Goal: Task Accomplishment & Management: Use online tool/utility

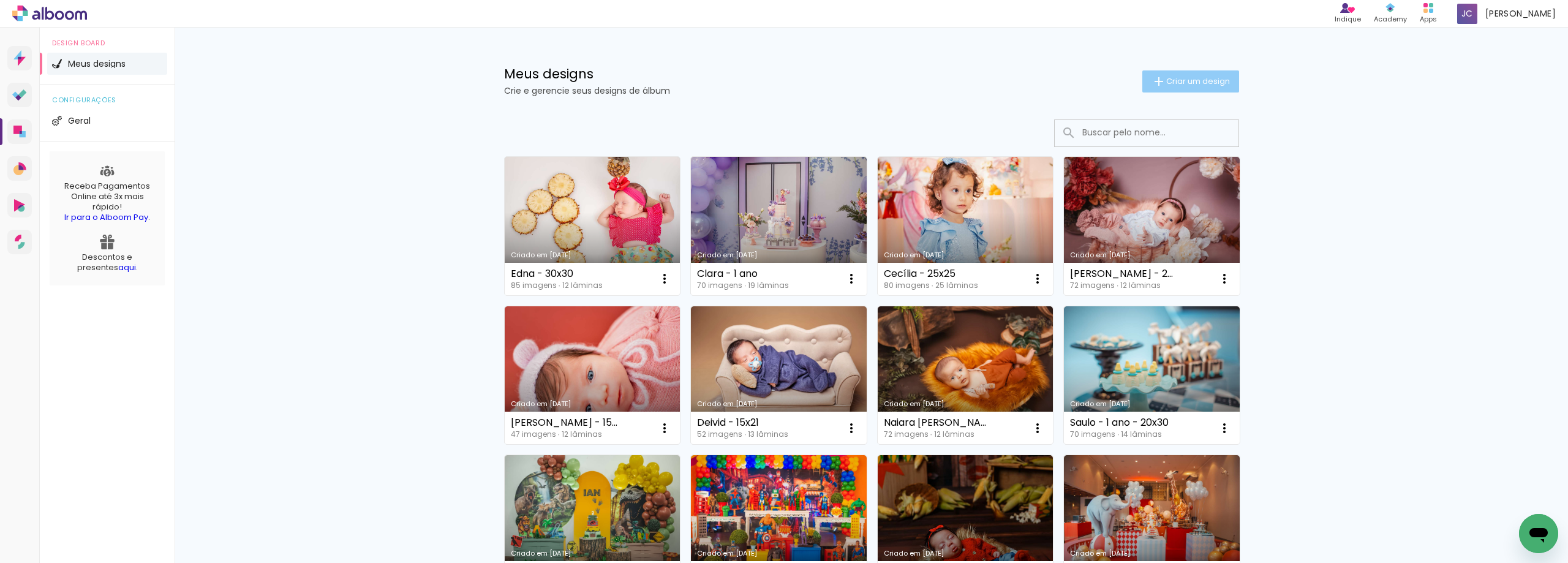
click at [1176, 89] on paper-button "Criar um design" at bounding box center [1190, 81] width 96 height 22
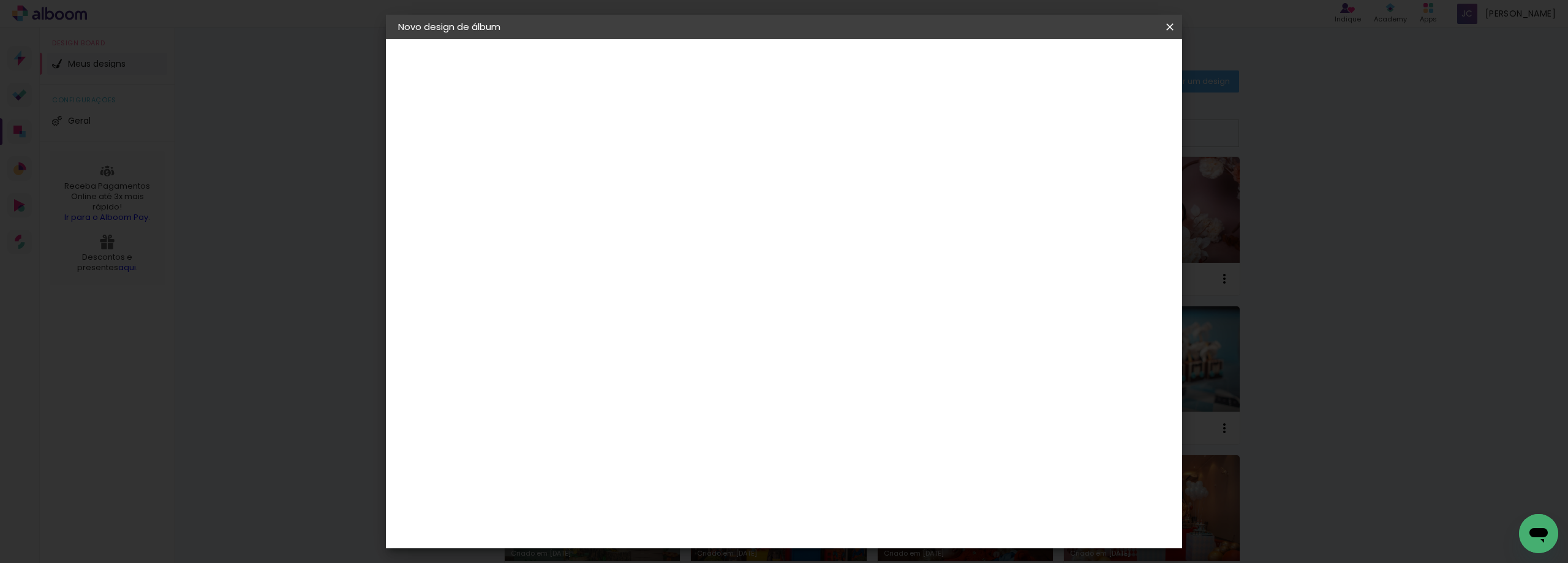
click at [598, 171] on input at bounding box center [598, 165] width 0 height 19
type input "[PERSON_NAME] - 20x30"
type paper-input "[PERSON_NAME] - 20x30"
click at [724, 57] on paper-button "Avançar" at bounding box center [694, 66] width 60 height 21
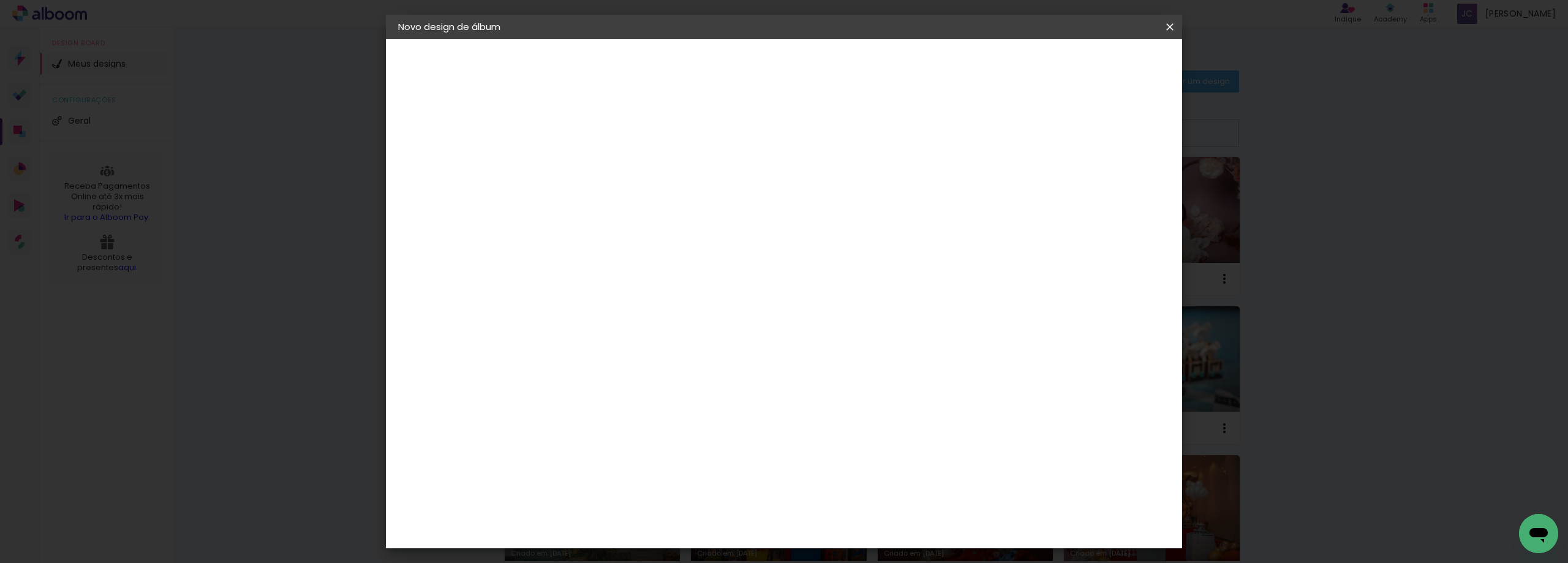
click at [637, 555] on paper-item "Foto 15" at bounding box center [629, 571] width 132 height 32
click at [827, 72] on paper-button "Avançar" at bounding box center [797, 66] width 60 height 21
click at [681, 361] on span "20 × 30" at bounding box center [651, 373] width 57 height 25
click at [0, 0] on slot "Avançar" at bounding box center [0, 0] width 0 height 0
click at [1093, 64] on span "Iniciar design" at bounding box center [1065, 65] width 56 height 9
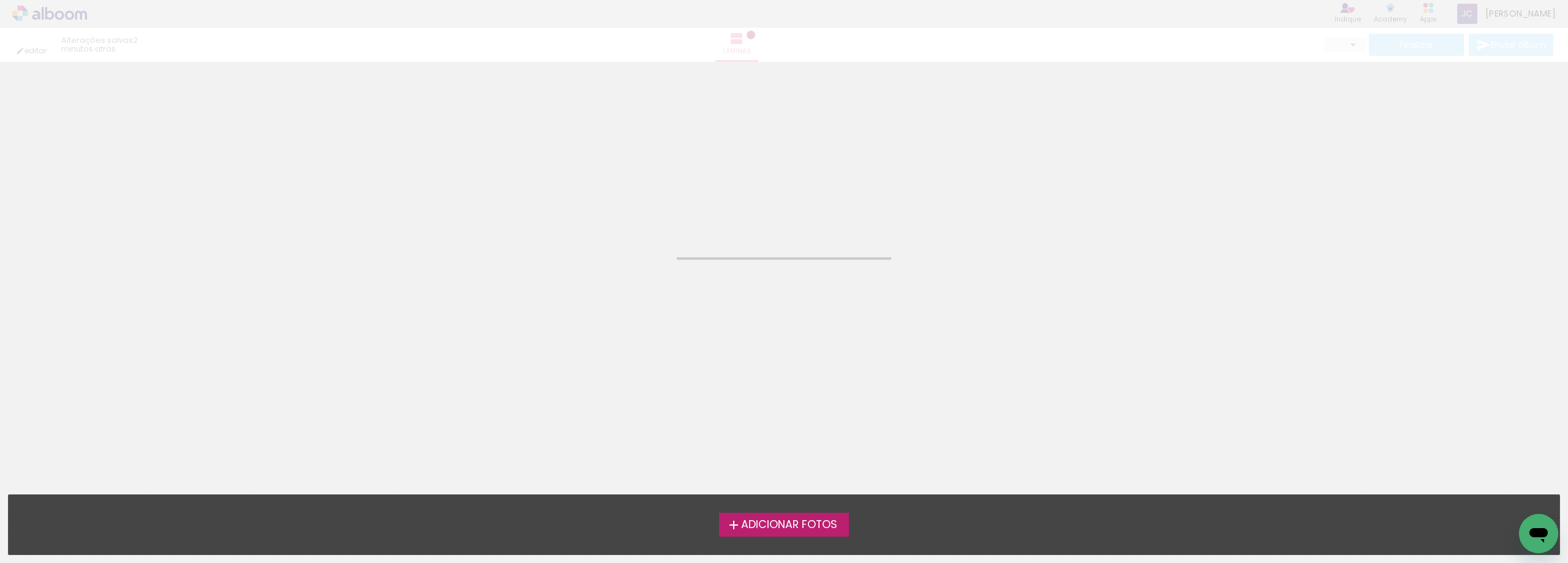
click at [804, 523] on span "Adicionar Fotos" at bounding box center [789, 524] width 96 height 11
click at [0, 0] on input "file" at bounding box center [0, 0] width 0 height 0
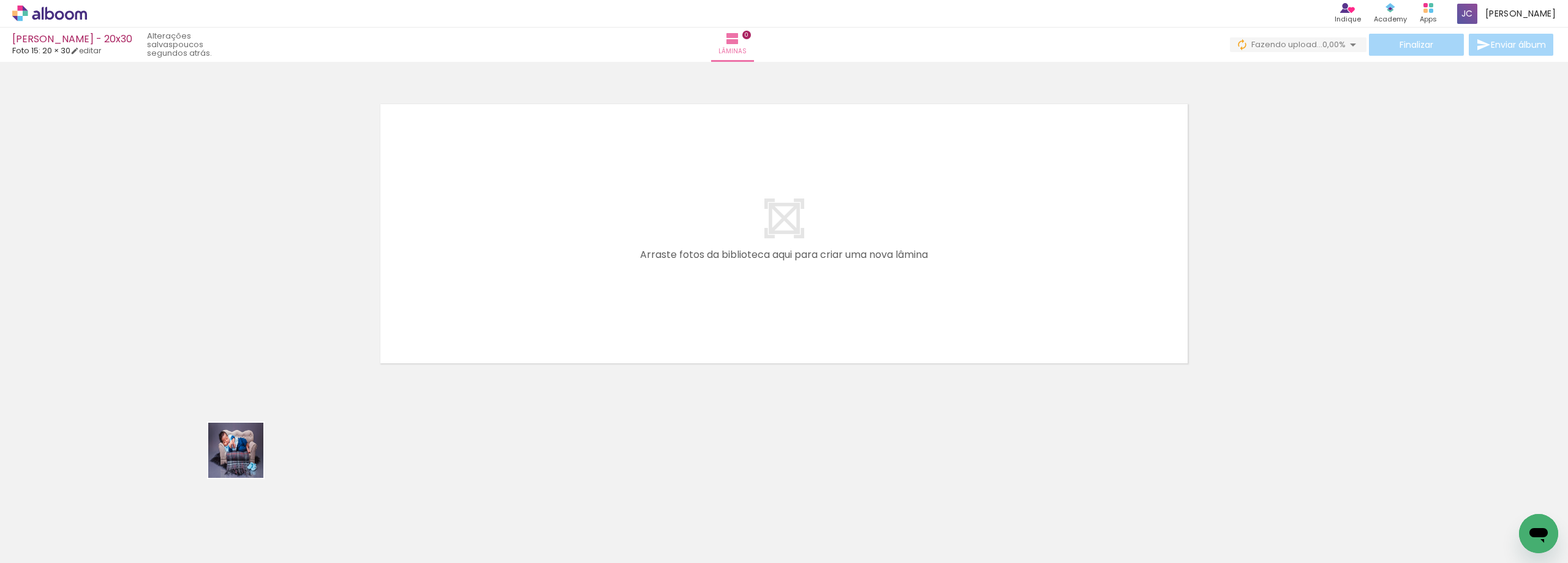
drag, startPoint x: 138, startPoint y: 523, endPoint x: 231, endPoint y: 468, distance: 108.0
click at [463, 311] on quentale-workspace at bounding box center [784, 282] width 1568 height 563
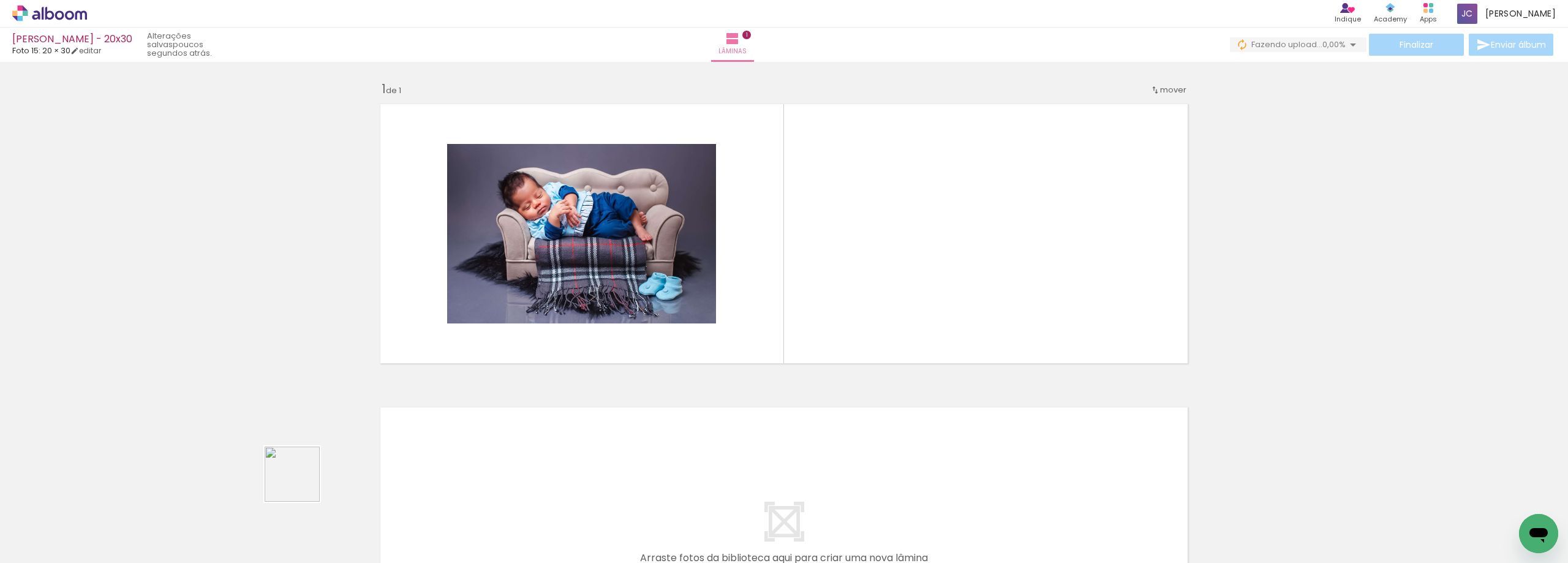
drag, startPoint x: 182, startPoint y: 523, endPoint x: 421, endPoint y: 415, distance: 262.3
click at [575, 297] on quentale-workspace at bounding box center [784, 282] width 1568 height 563
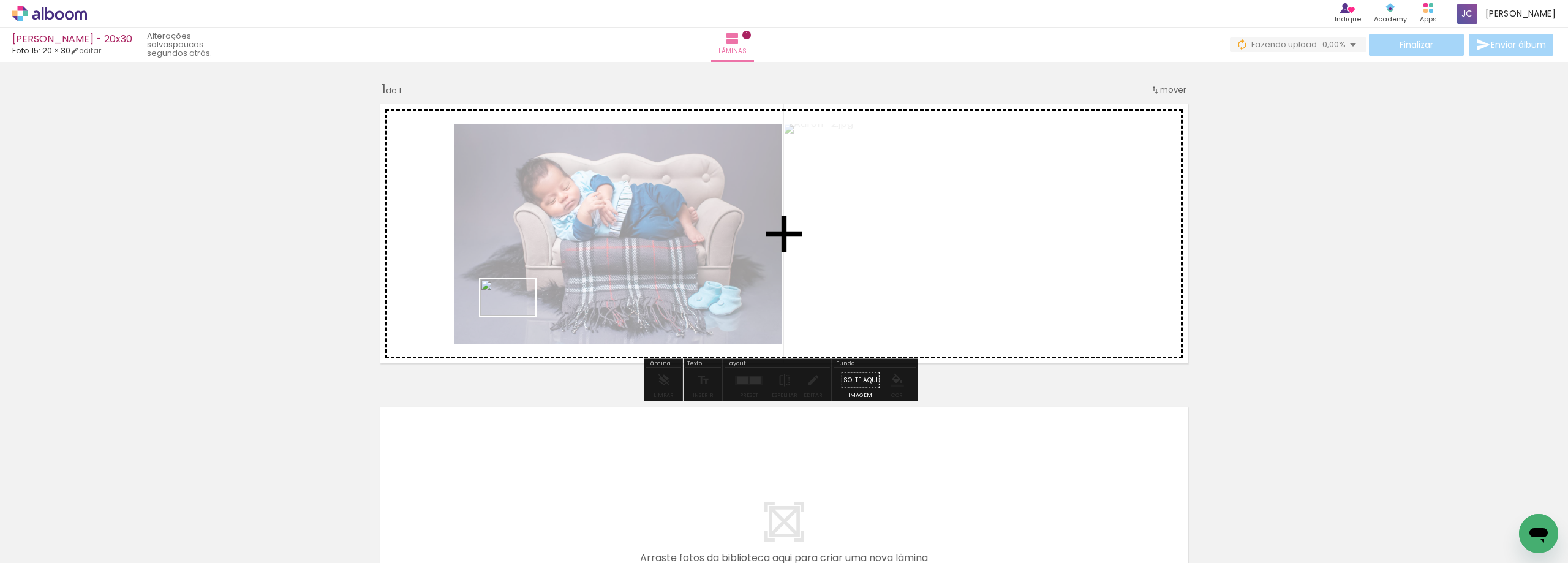
drag, startPoint x: 268, startPoint y: 525, endPoint x: 517, endPoint y: 315, distance: 325.7
click at [517, 315] on quentale-workspace at bounding box center [784, 282] width 1568 height 563
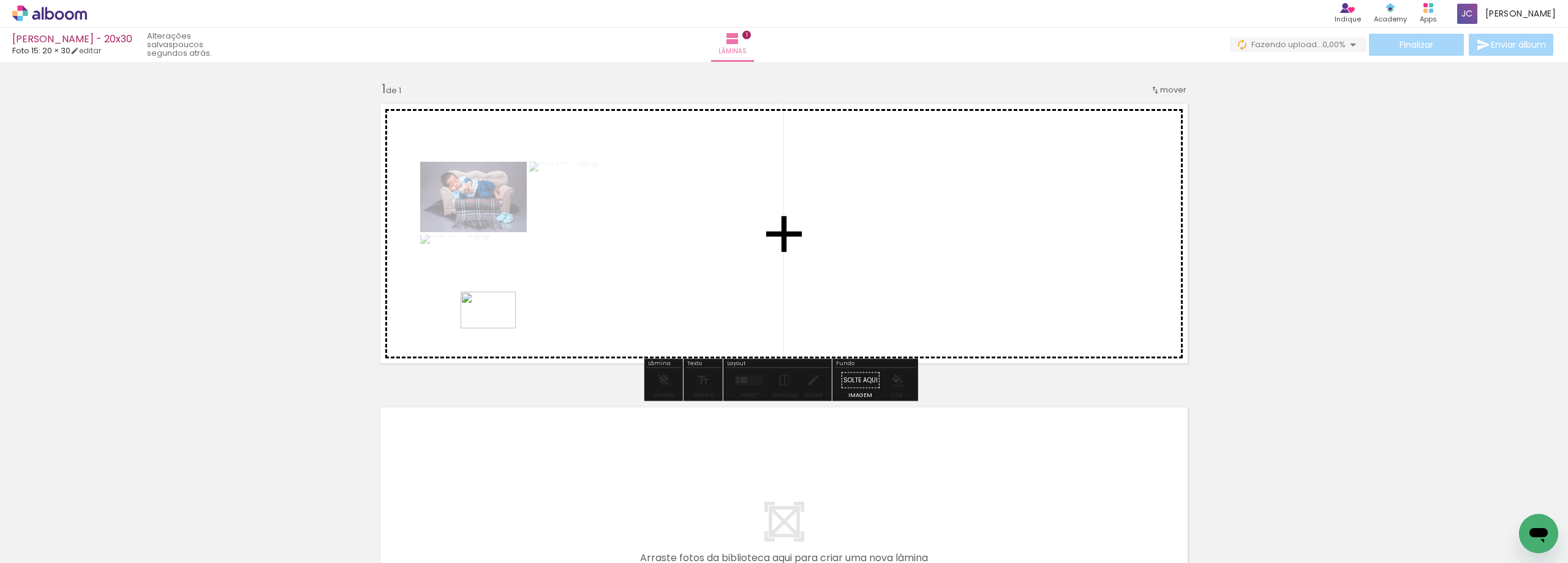
drag, startPoint x: 346, startPoint y: 527, endPoint x: 399, endPoint y: 496, distance: 61.4
click at [496, 326] on quentale-workspace at bounding box center [784, 282] width 1568 height 563
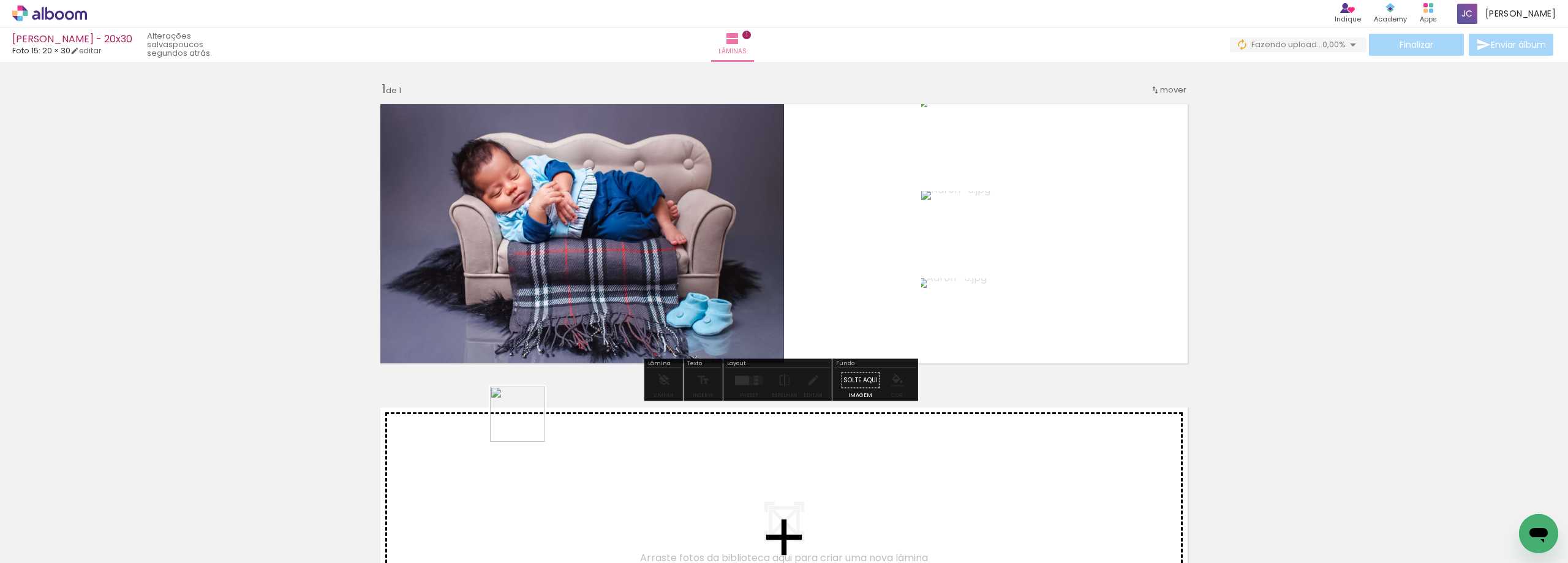
drag, startPoint x: 398, startPoint y: 519, endPoint x: 595, endPoint y: 349, distance: 260.2
click at [595, 349] on quentale-workspace at bounding box center [784, 282] width 1568 height 563
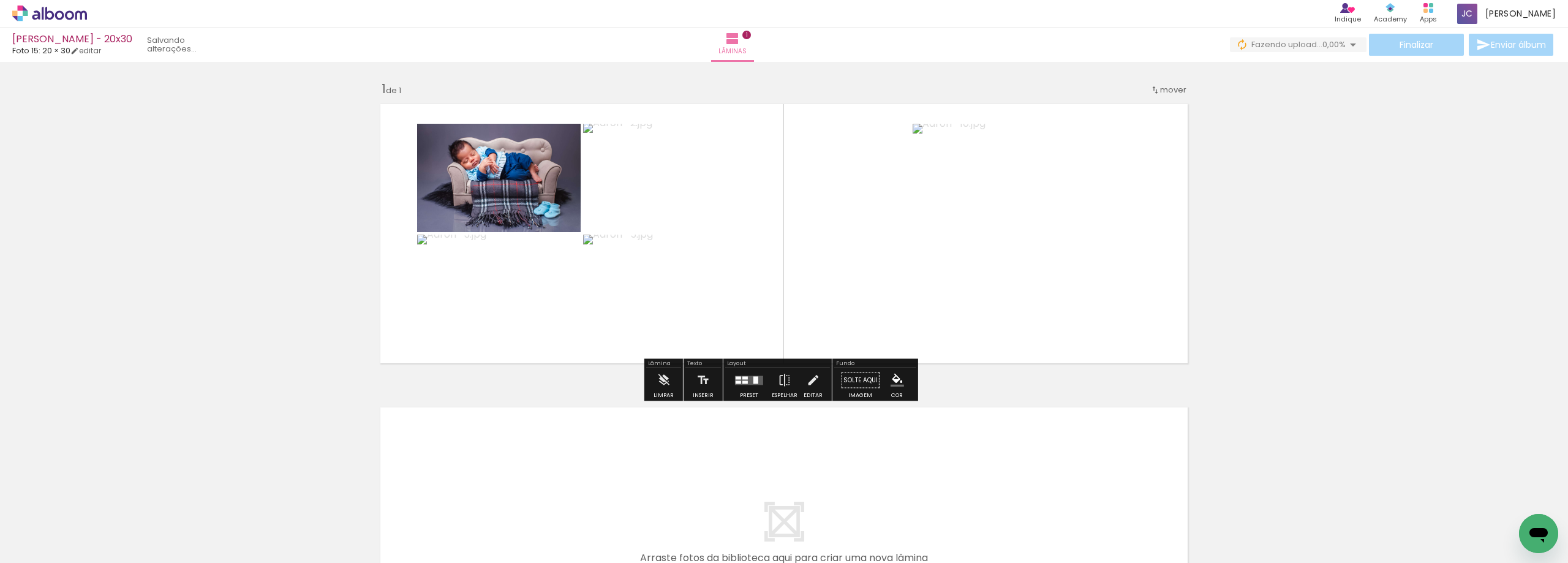
click at [757, 380] on quentale-layouter at bounding box center [749, 381] width 28 height 10
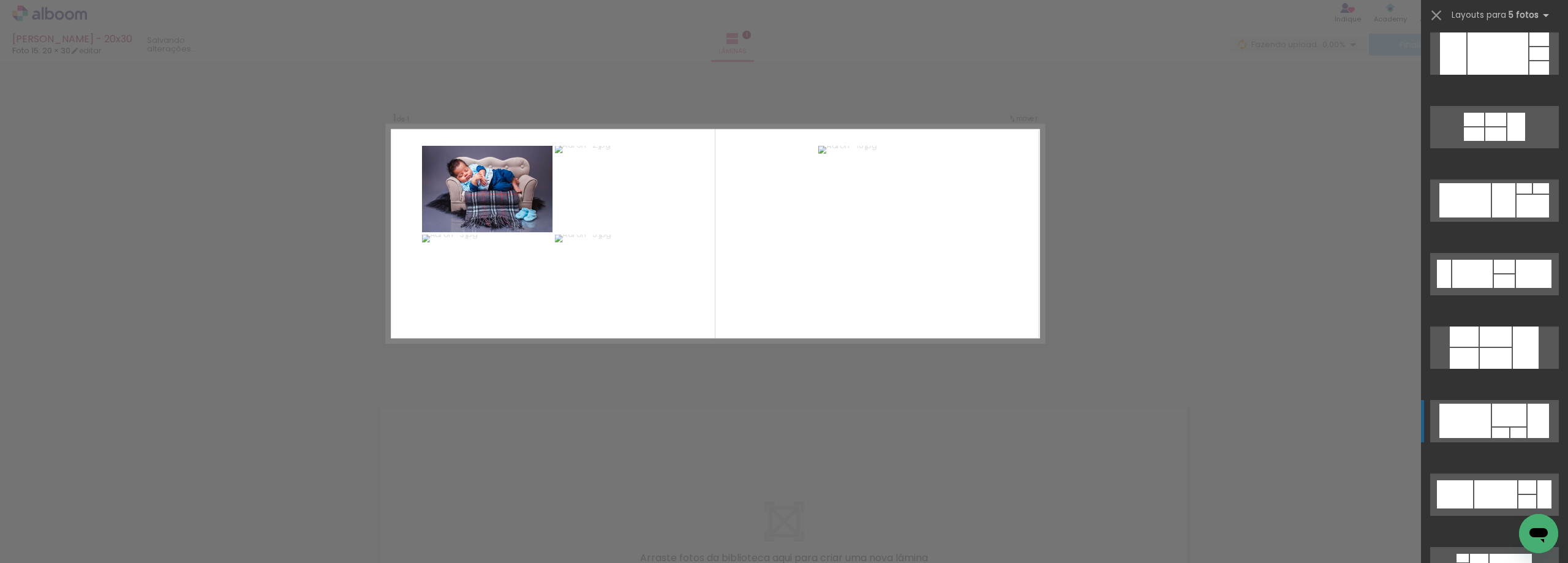
scroll to position [1408, 0]
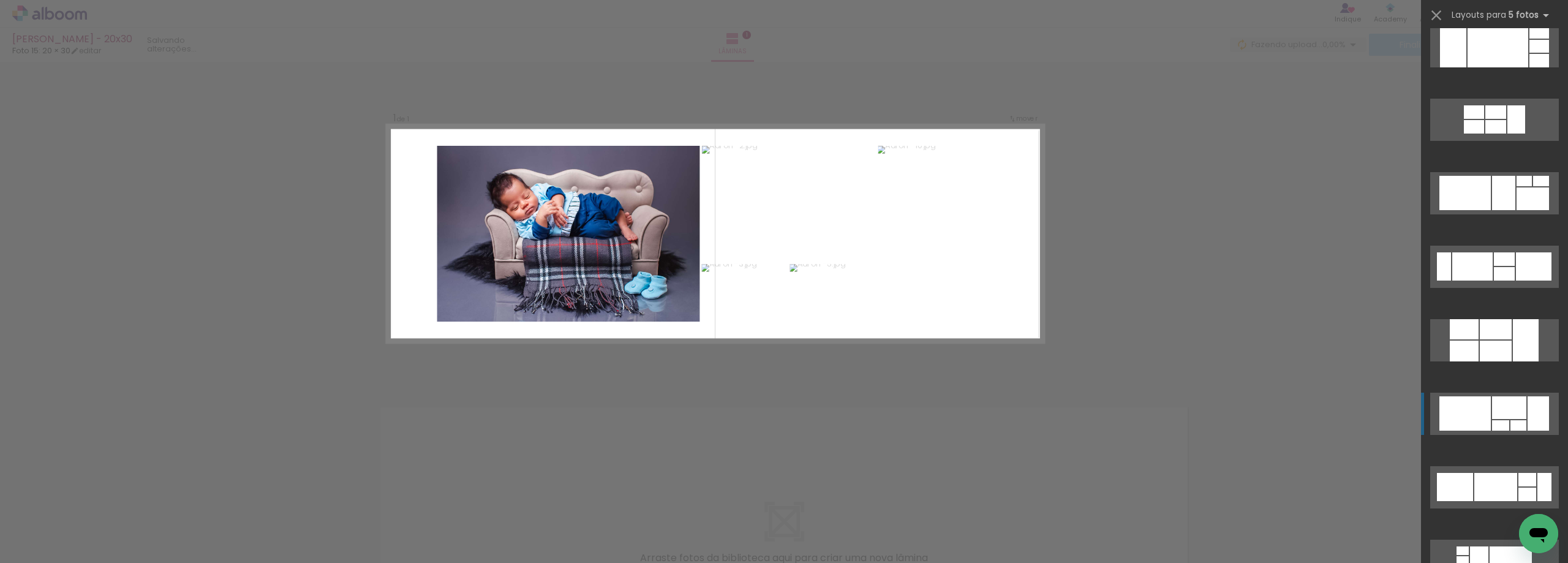
click at [1509, 67] on div at bounding box center [1497, 46] width 61 height 42
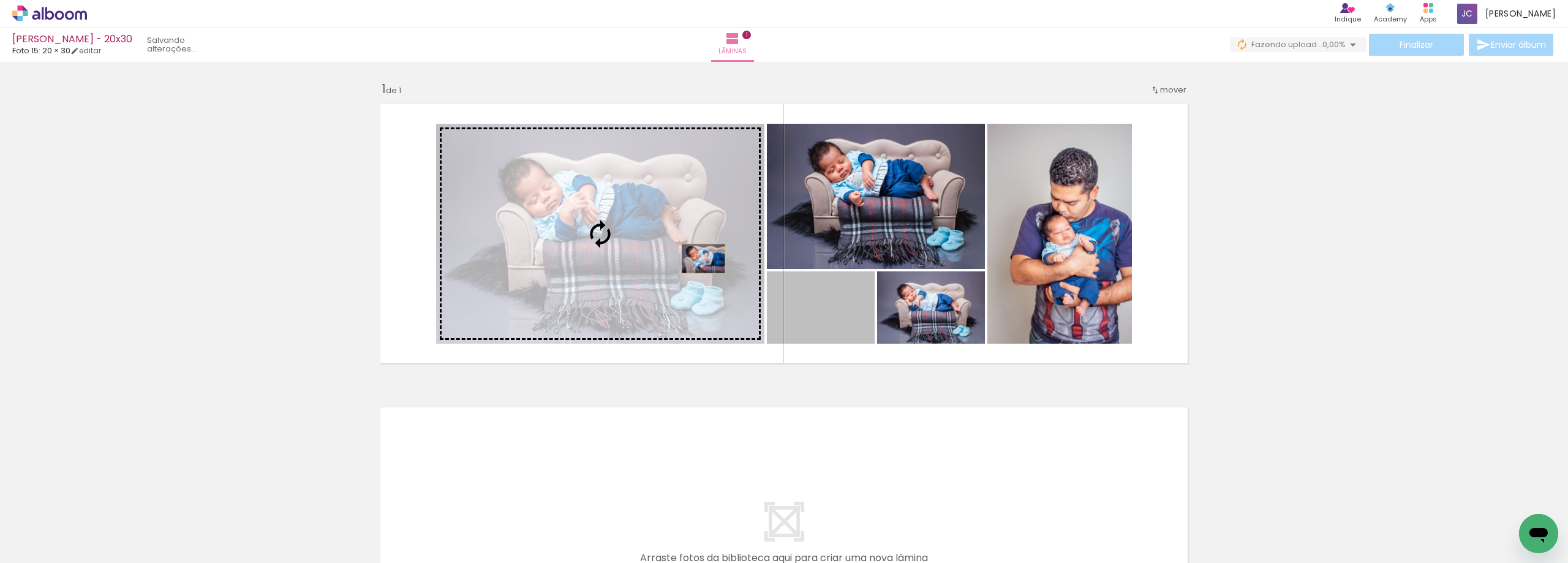
drag, startPoint x: 837, startPoint y: 323, endPoint x: 699, endPoint y: 258, distance: 152.5
click at [0, 0] on slot at bounding box center [0, 0] width 0 height 0
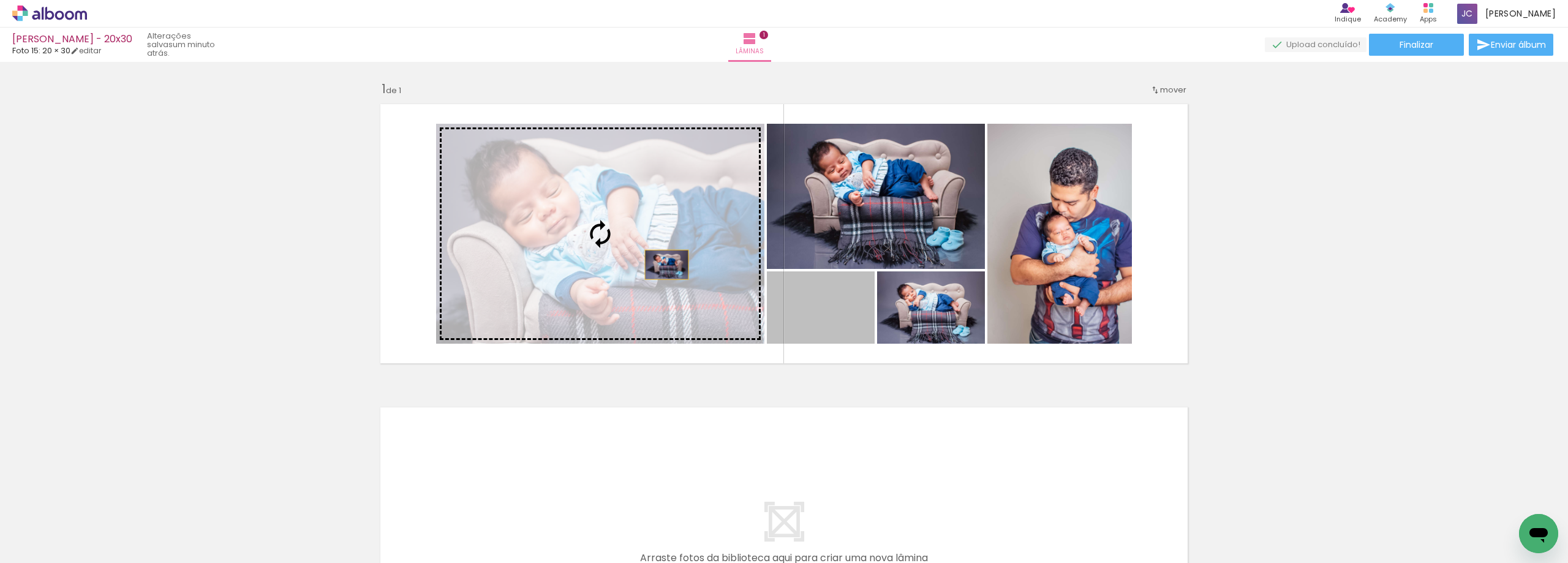
drag, startPoint x: 815, startPoint y: 322, endPoint x: 659, endPoint y: 263, distance: 166.8
click at [0, 0] on slot at bounding box center [0, 0] width 0 height 0
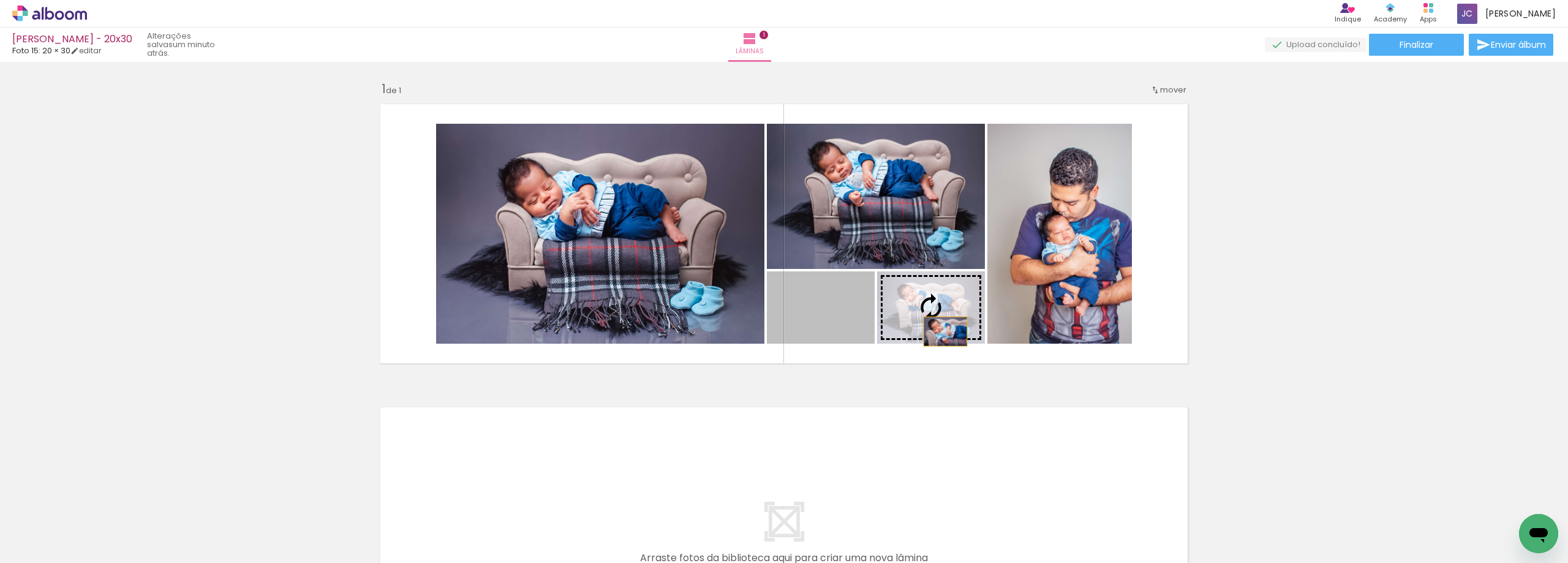
drag, startPoint x: 846, startPoint y: 320, endPoint x: 942, endPoint y: 332, distance: 96.7
click at [0, 0] on slot at bounding box center [0, 0] width 0 height 0
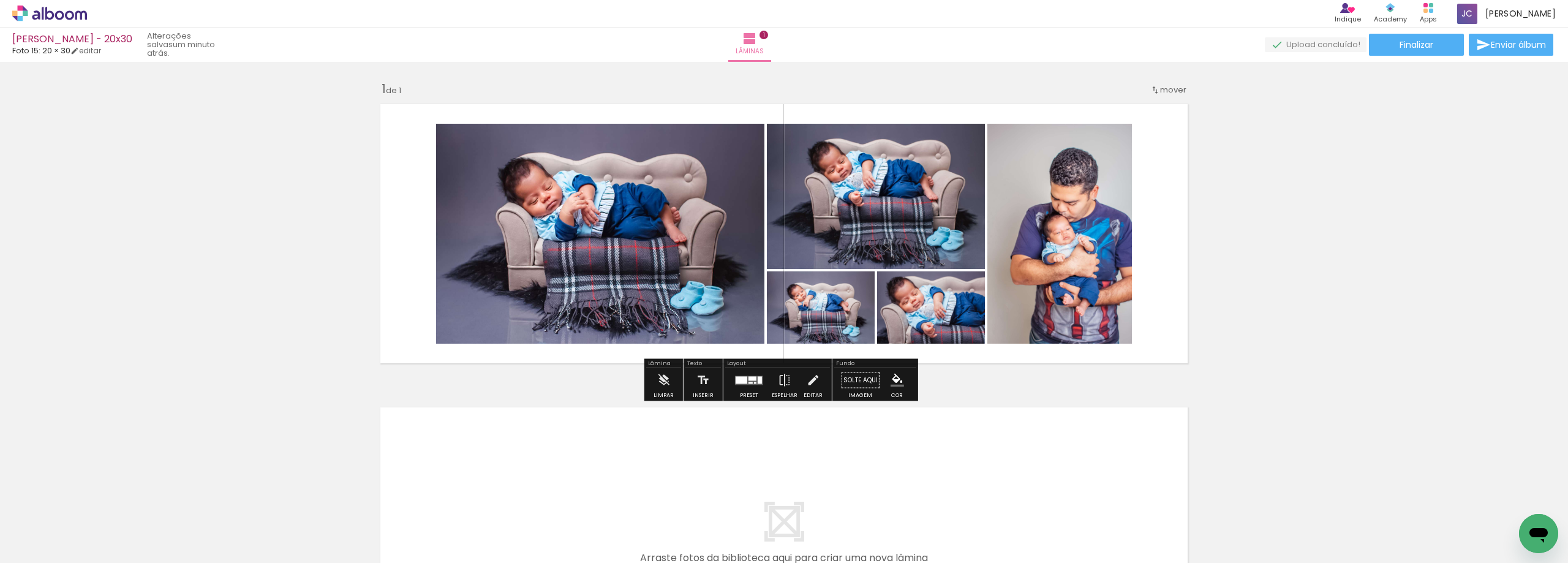
click at [36, 552] on span "Adicionar Fotos" at bounding box center [43, 547] width 37 height 13
click at [0, 0] on input "file" at bounding box center [0, 0] width 0 height 0
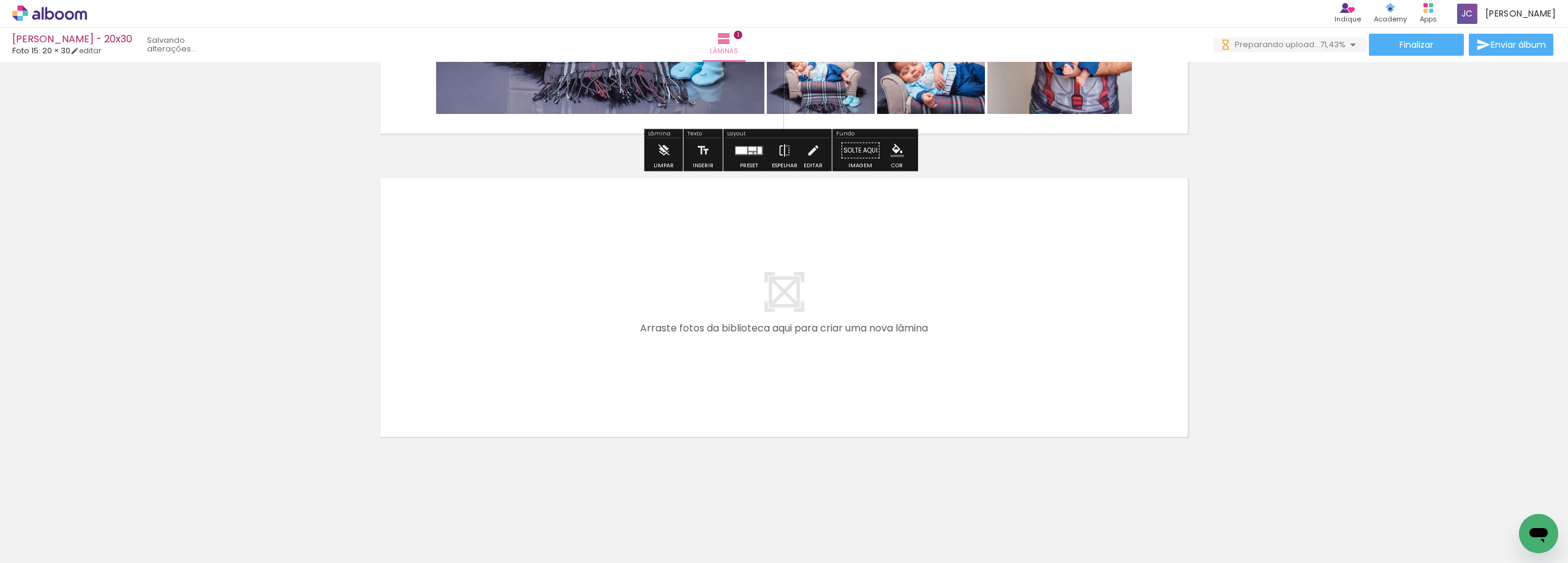
scroll to position [0, 0]
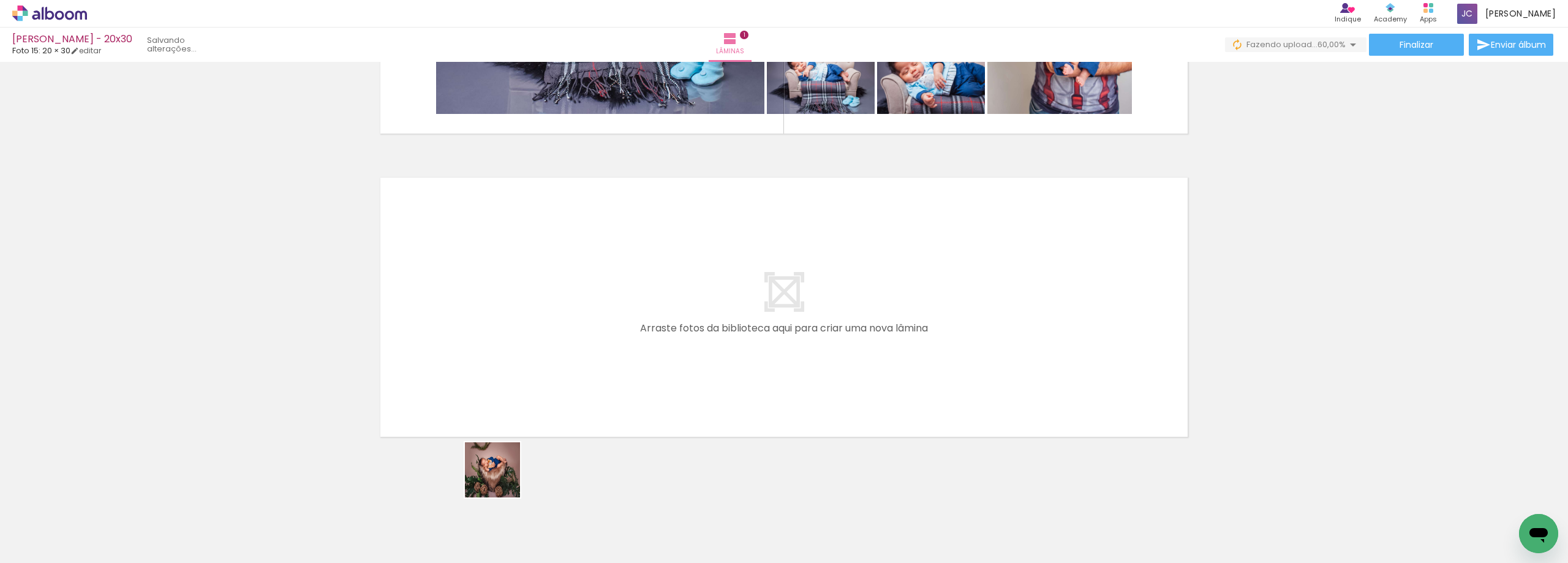
drag, startPoint x: 487, startPoint y: 501, endPoint x: 556, endPoint y: 502, distance: 69.0
click at [536, 372] on quentale-workspace at bounding box center [784, 282] width 1568 height 563
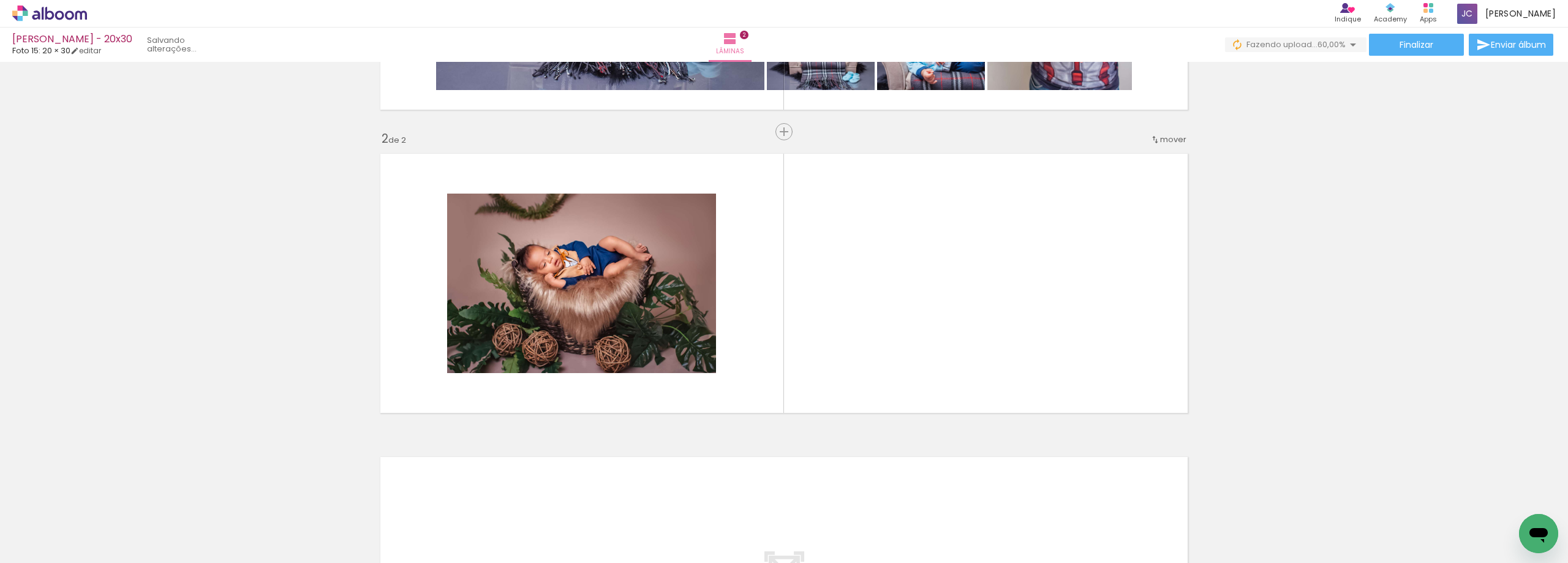
scroll to position [263, 0]
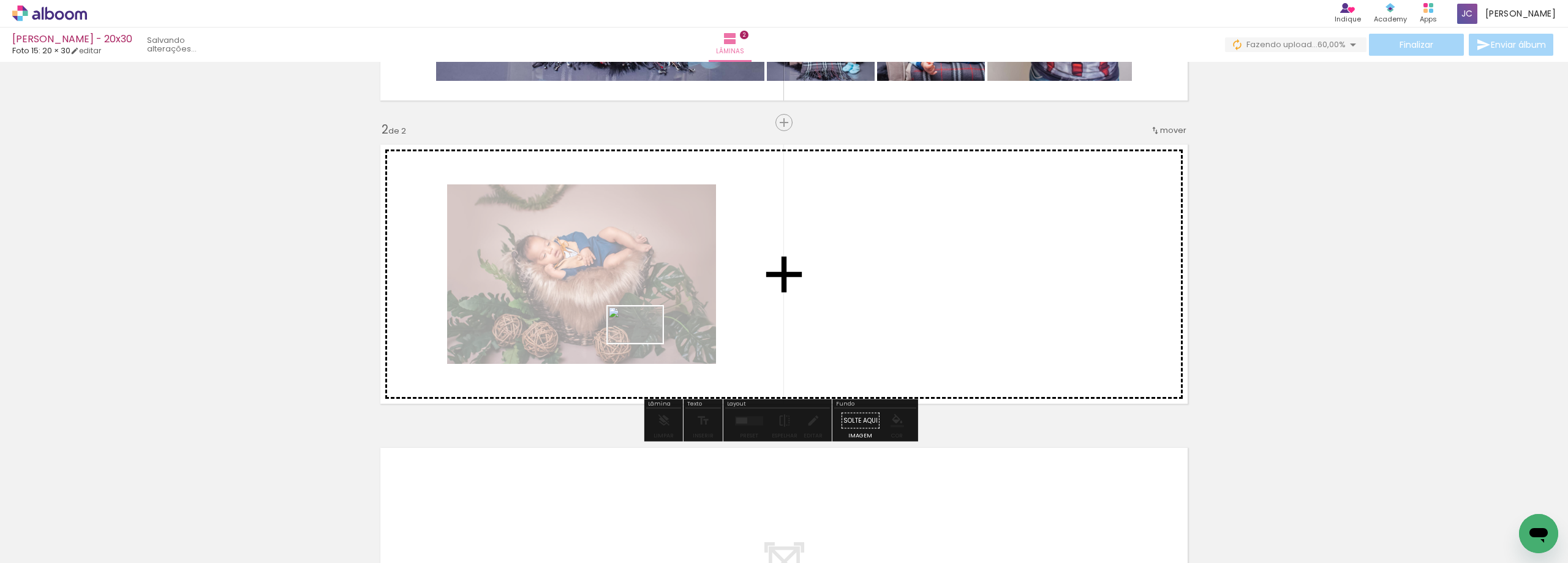
drag, startPoint x: 547, startPoint y: 532, endPoint x: 644, endPoint y: 343, distance: 212.4
click at [644, 343] on quentale-workspace at bounding box center [784, 282] width 1568 height 563
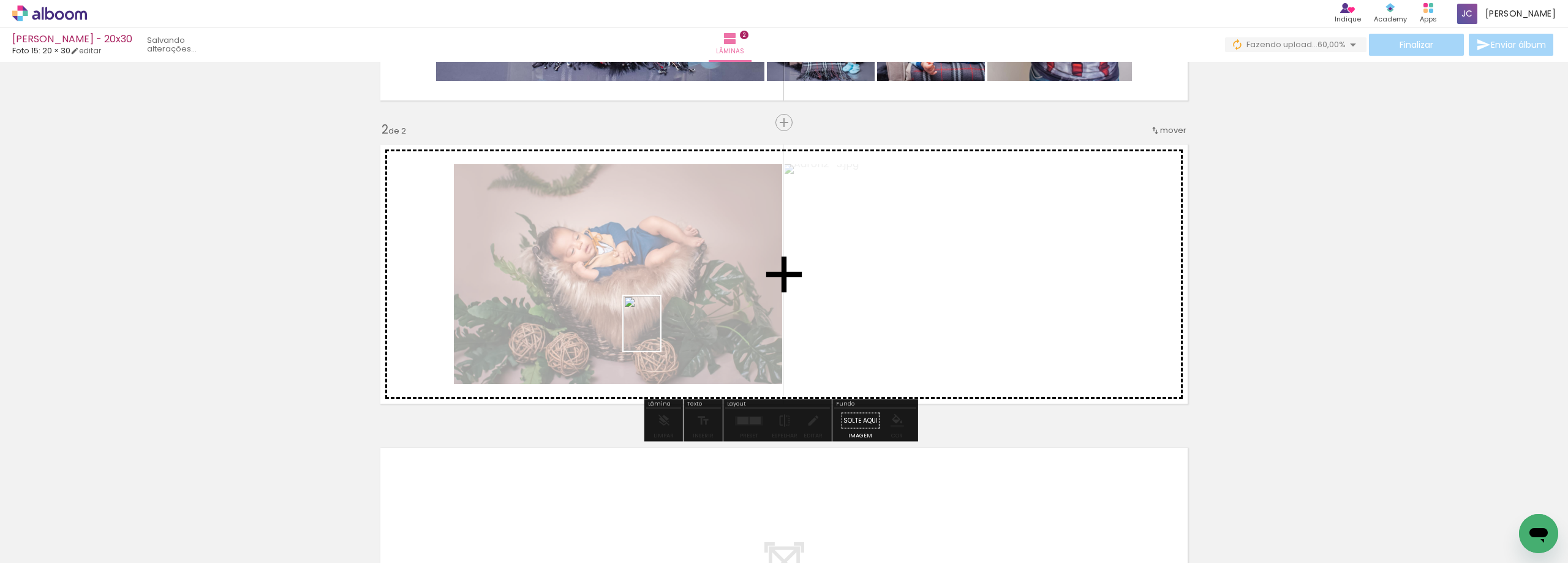
drag, startPoint x: 615, startPoint y: 526, endPoint x: 696, endPoint y: 520, distance: 81.2
click at [662, 327] on quentale-workspace at bounding box center [784, 282] width 1568 height 563
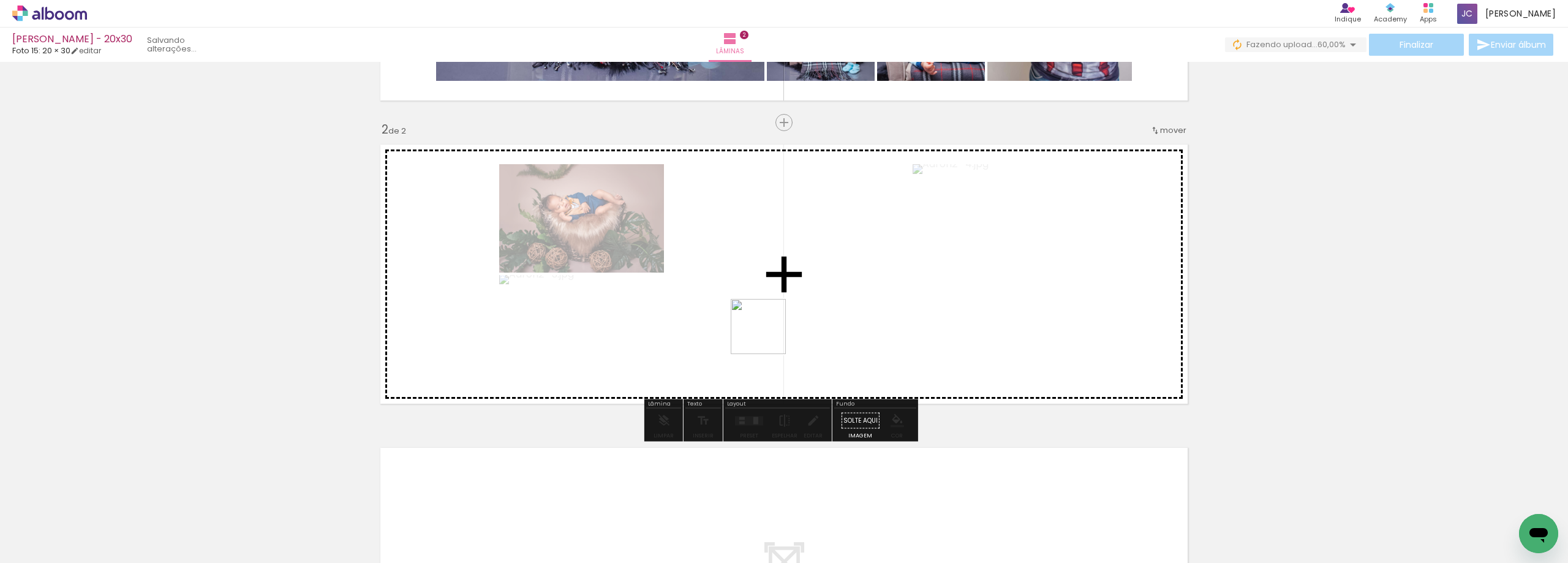
drag, startPoint x: 689, startPoint y: 529, endPoint x: 770, endPoint y: 324, distance: 220.4
click at [770, 324] on quentale-workspace at bounding box center [784, 282] width 1568 height 563
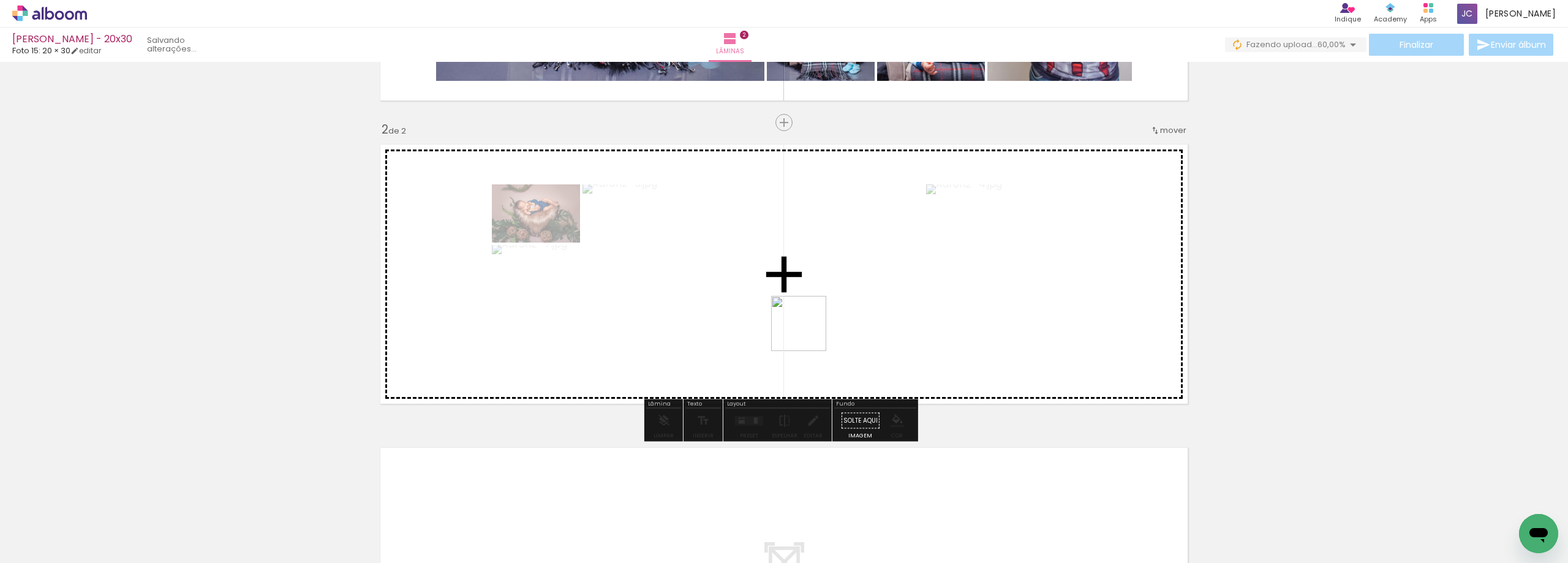
drag, startPoint x: 755, startPoint y: 519, endPoint x: 811, endPoint y: 313, distance: 213.5
click at [811, 313] on quentale-workspace at bounding box center [784, 282] width 1568 height 563
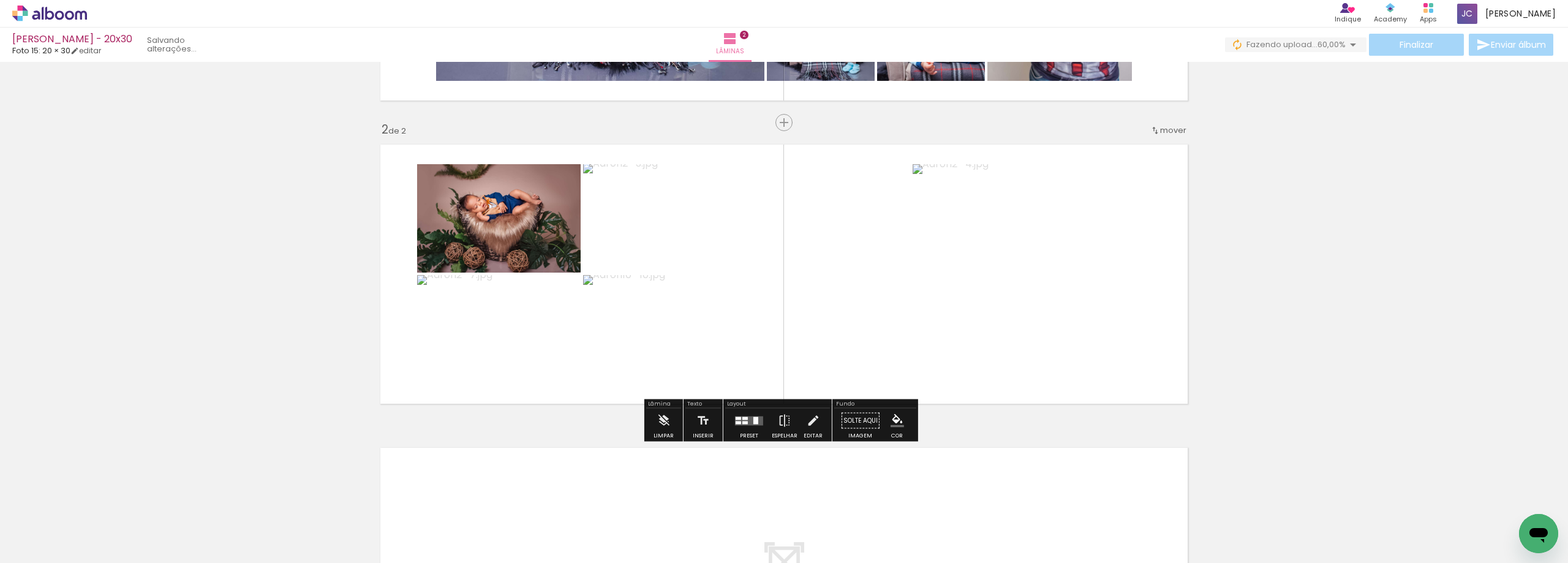
click at [747, 434] on div "Preset" at bounding box center [749, 436] width 18 height 6
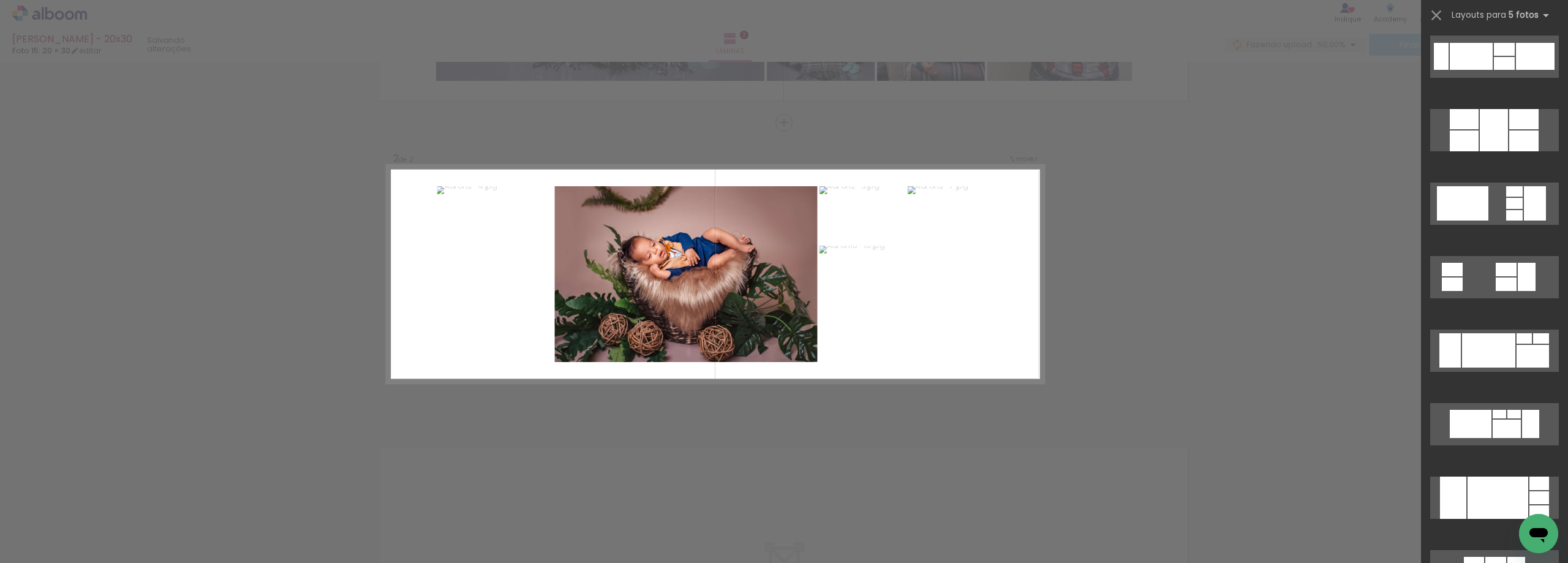
scroll to position [980, 0]
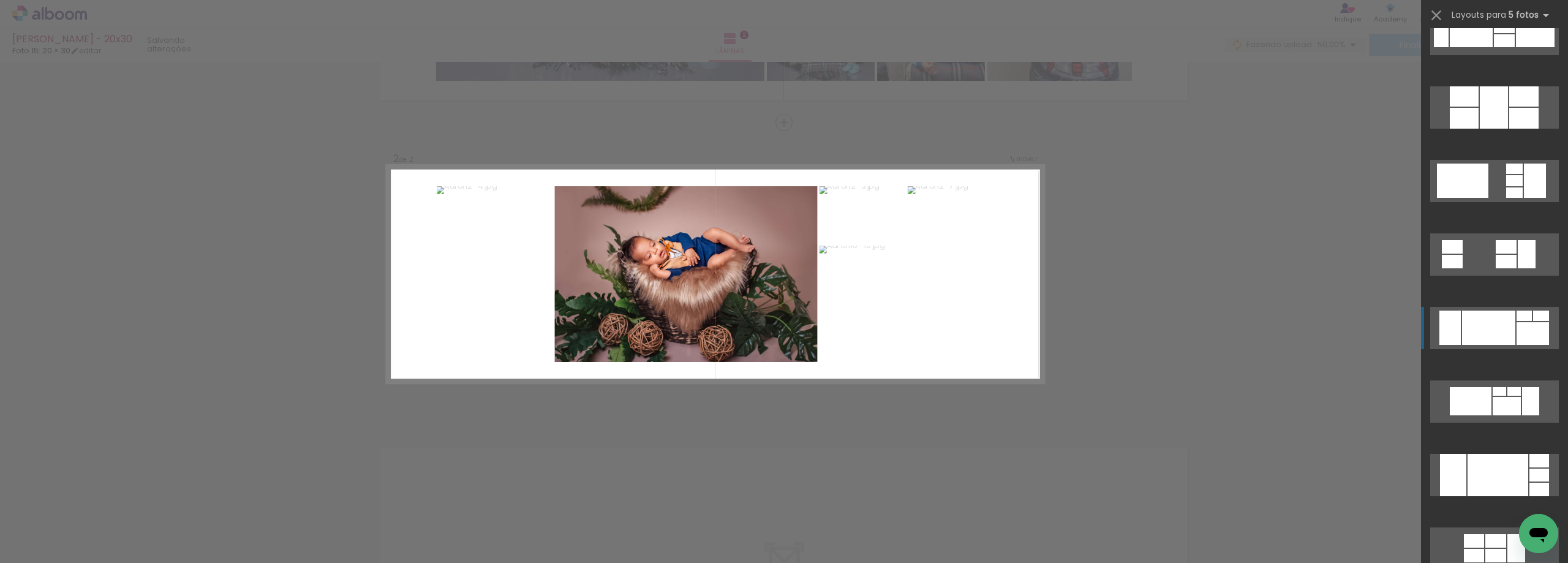
click at [1529, 483] on div at bounding box center [1539, 490] width 19 height 13
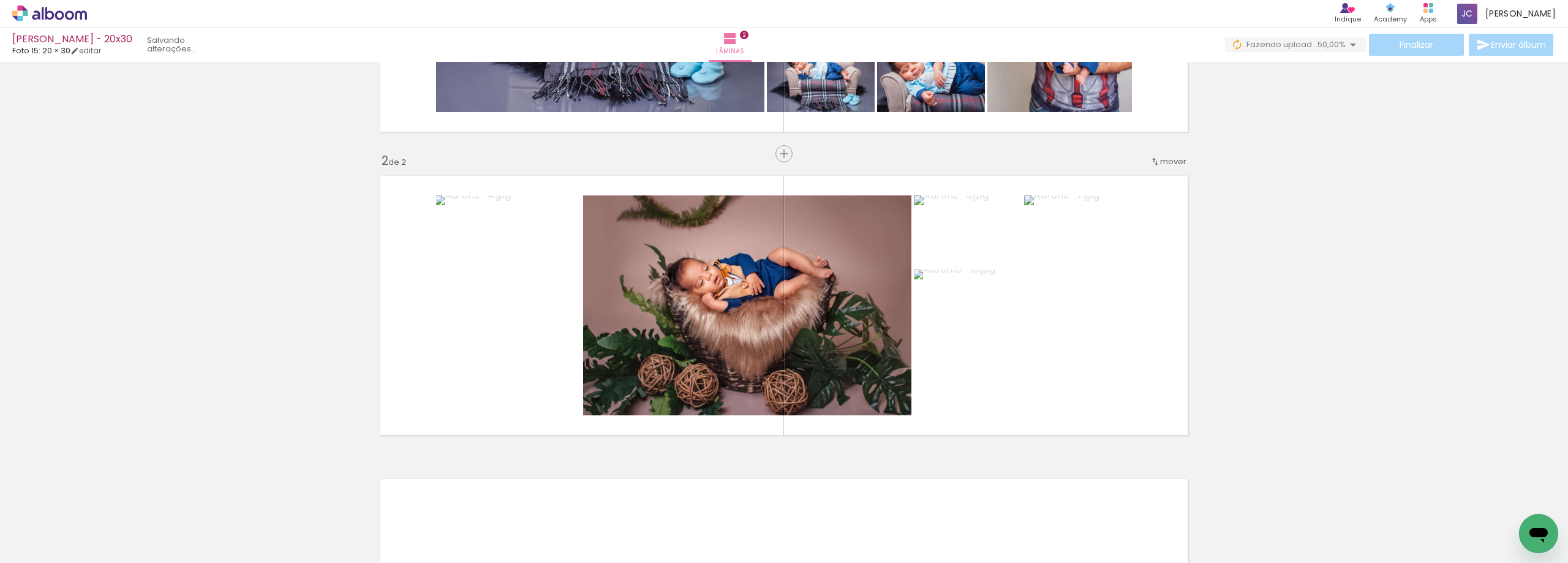
scroll to position [245, 0]
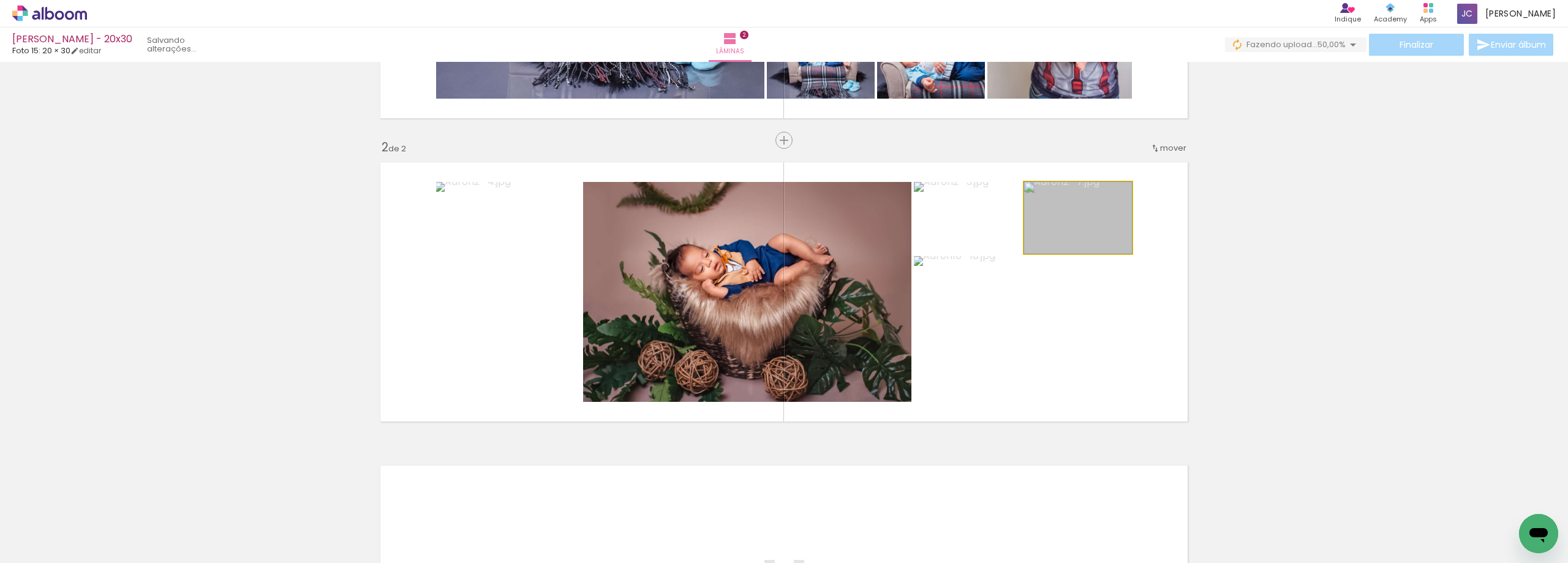
drag, startPoint x: 1094, startPoint y: 228, endPoint x: 1043, endPoint y: 309, distance: 95.7
click at [0, 0] on slot at bounding box center [0, 0] width 0 height 0
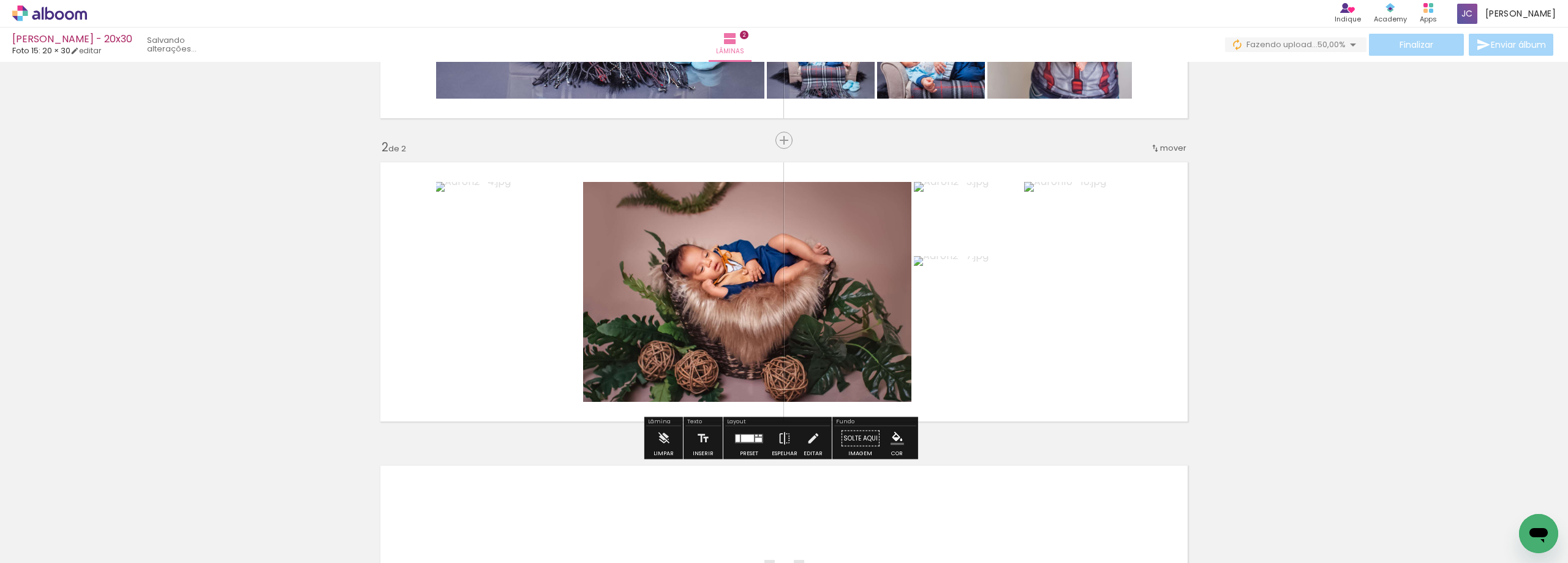
drag, startPoint x: 1087, startPoint y: 228, endPoint x: 1045, endPoint y: 318, distance: 99.3
click at [0, 0] on slot at bounding box center [0, 0] width 0 height 0
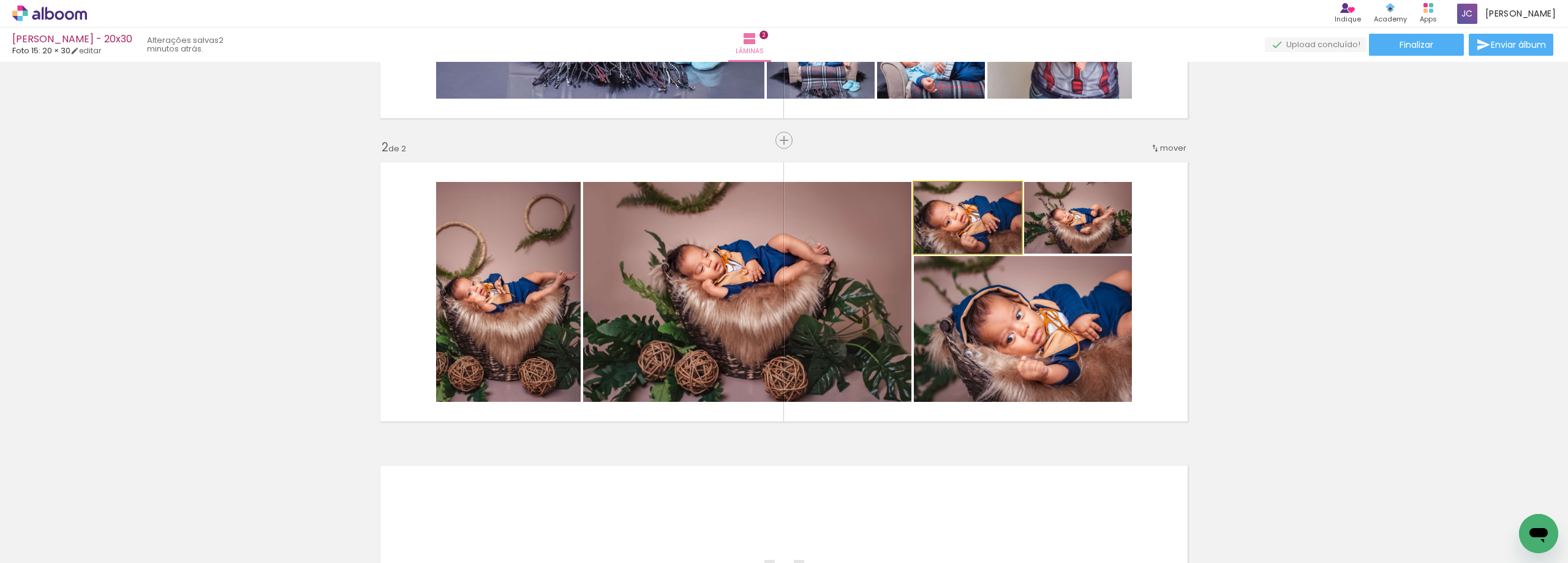
drag, startPoint x: 986, startPoint y: 235, endPoint x: 1009, endPoint y: 327, distance: 94.8
click at [0, 0] on slot at bounding box center [0, 0] width 0 height 0
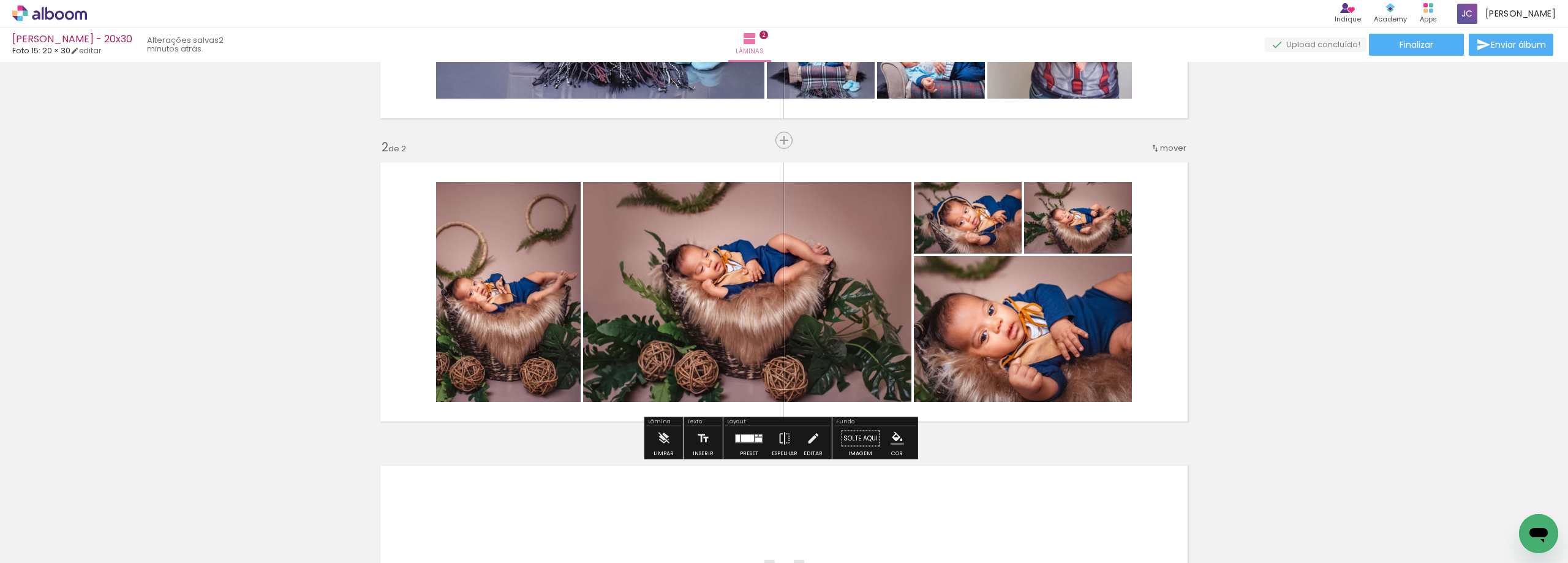
click at [48, 553] on span "Adicionar Fotos" at bounding box center [43, 547] width 37 height 13
click at [0, 0] on input "file" at bounding box center [0, 0] width 0 height 0
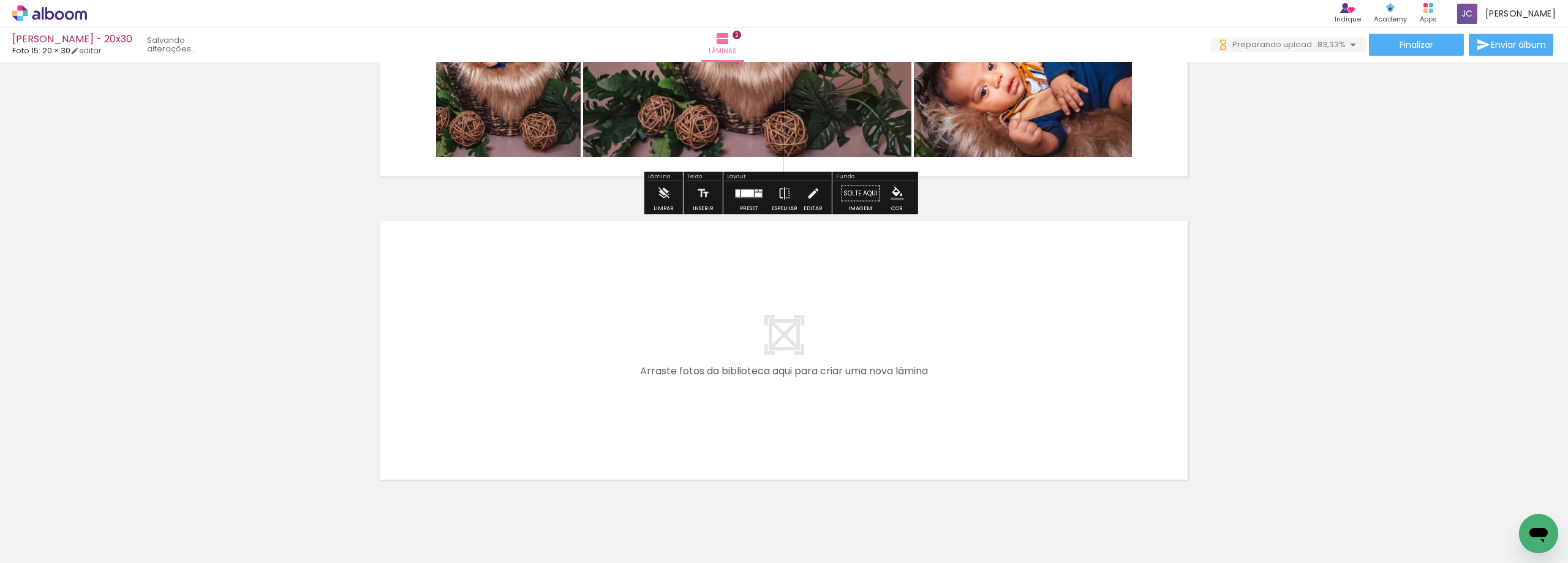
scroll to position [533, 0]
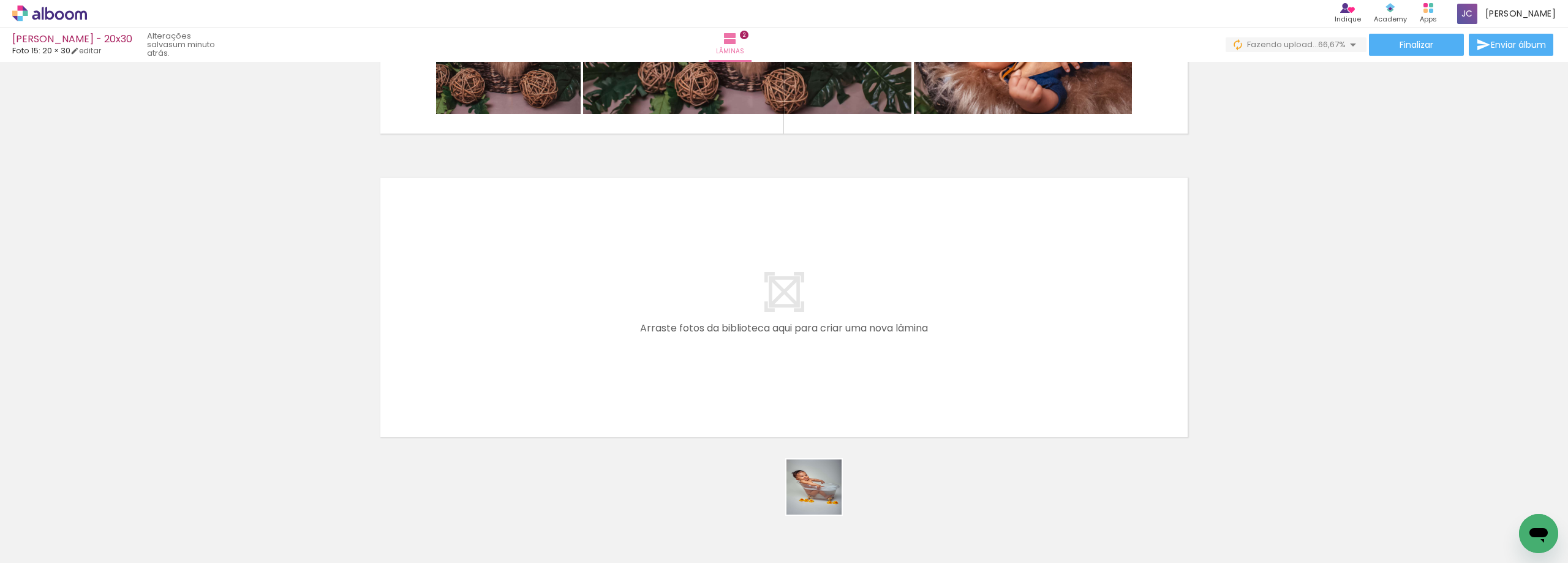
drag, startPoint x: 822, startPoint y: 521, endPoint x: 895, endPoint y: 526, distance: 73.2
click at [809, 388] on quentale-workspace at bounding box center [784, 282] width 1568 height 563
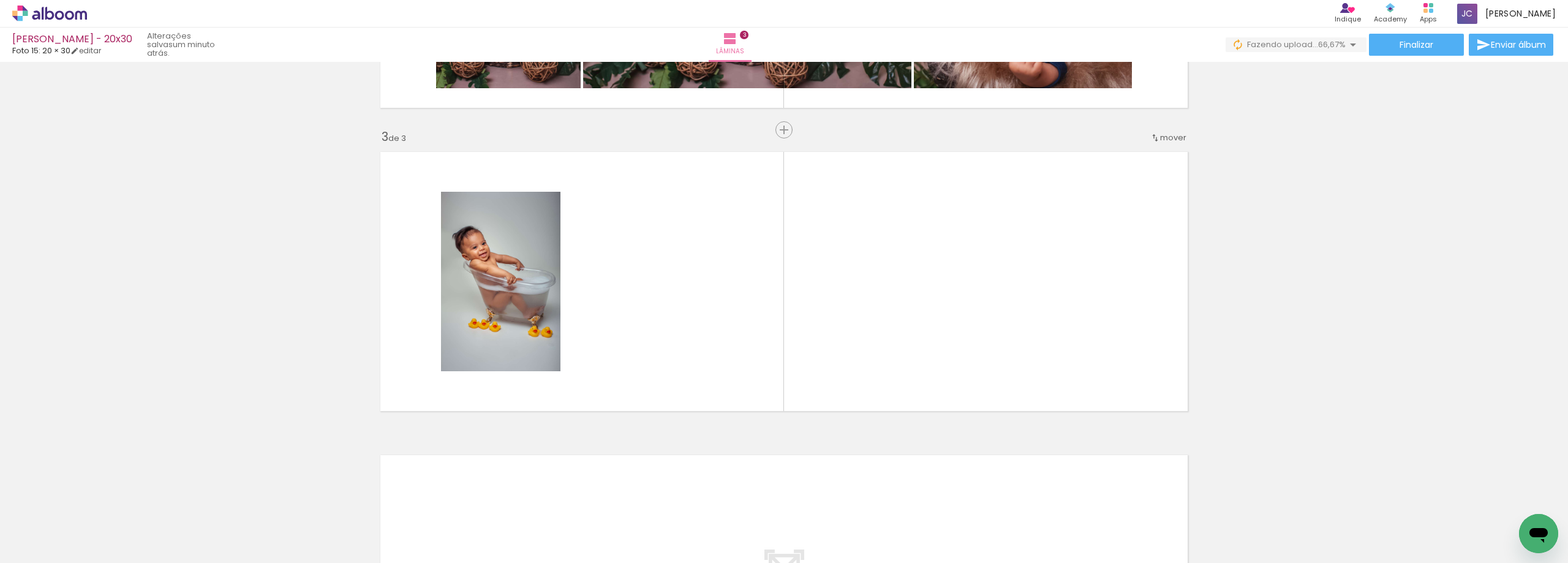
scroll to position [566, 0]
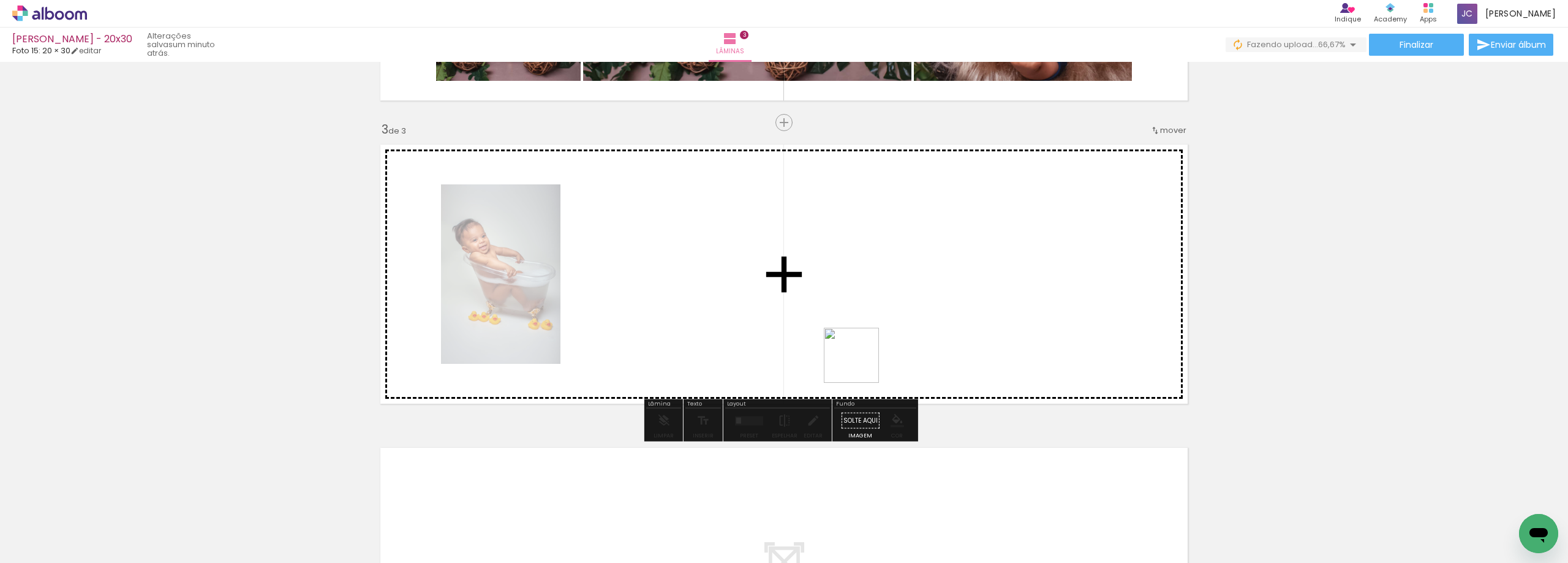
drag, startPoint x: 883, startPoint y: 495, endPoint x: 935, endPoint y: 479, distance: 54.4
click at [858, 354] on quentale-workspace at bounding box center [784, 282] width 1568 height 563
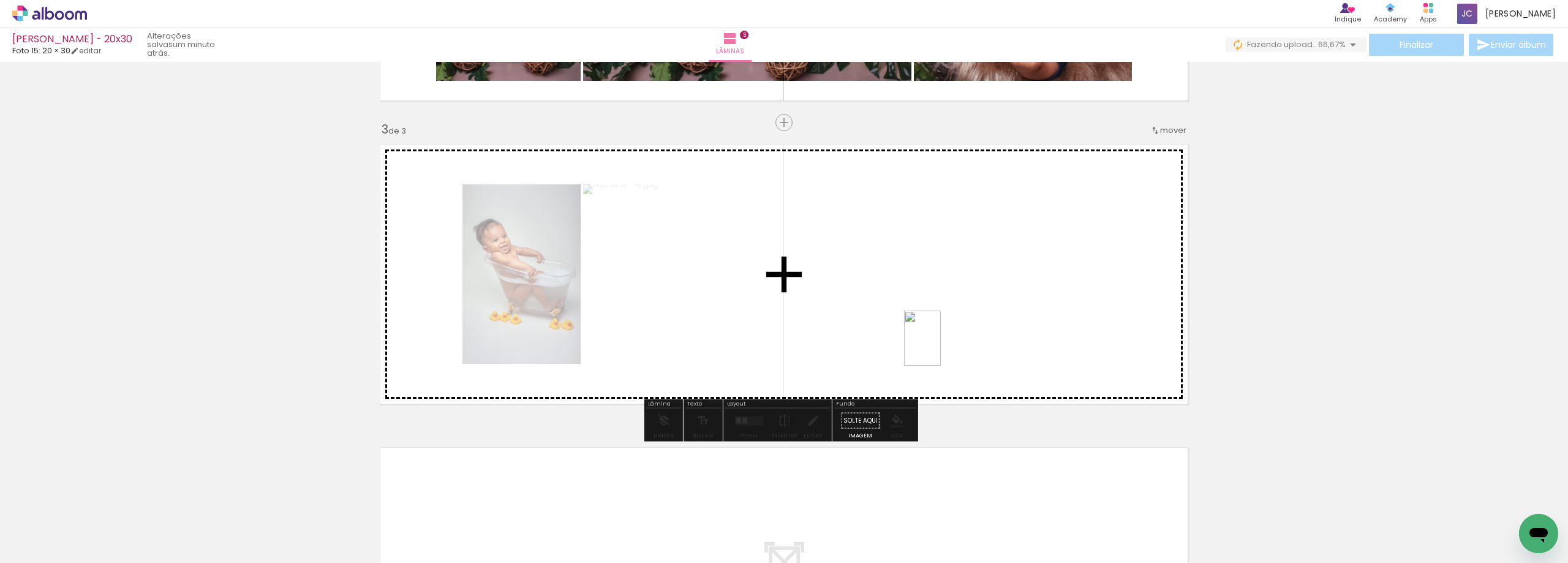
drag, startPoint x: 958, startPoint y: 533, endPoint x: 941, endPoint y: 347, distance: 186.8
click at [941, 347] on quentale-workspace at bounding box center [784, 282] width 1568 height 563
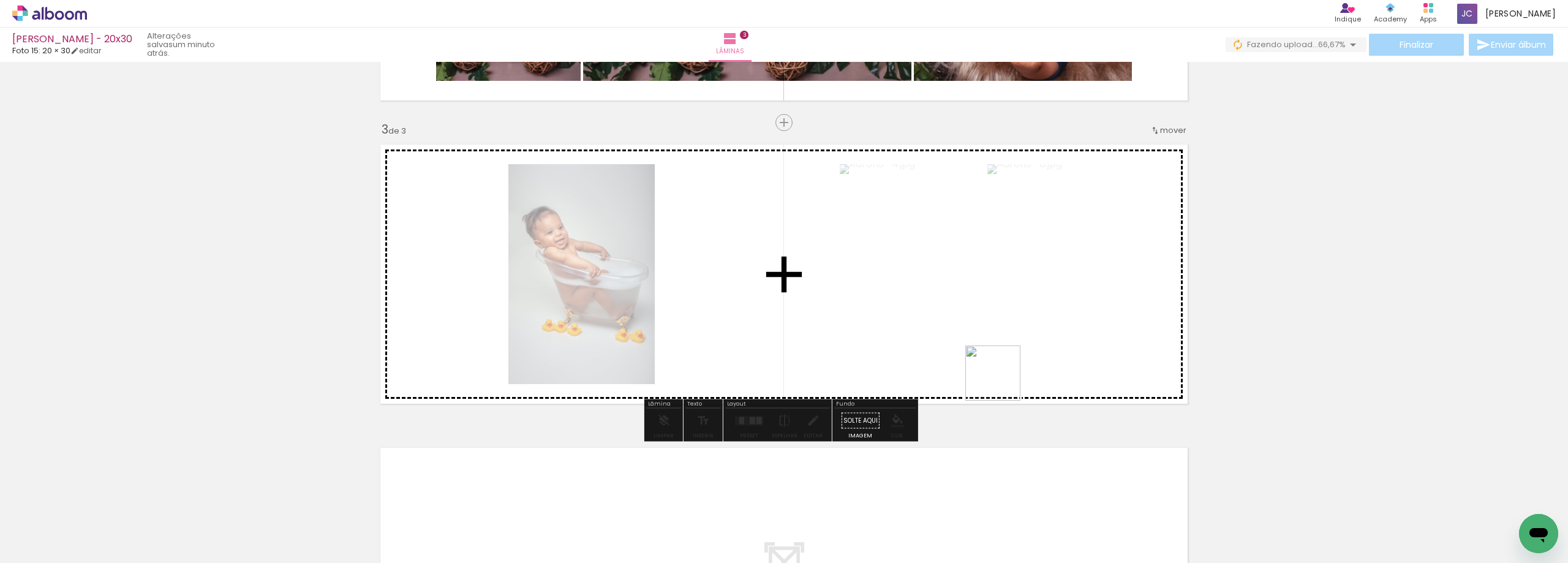
drag, startPoint x: 1026, startPoint y: 525, endPoint x: 1071, endPoint y: 473, distance: 68.8
click at [996, 357] on quentale-workspace at bounding box center [784, 282] width 1568 height 563
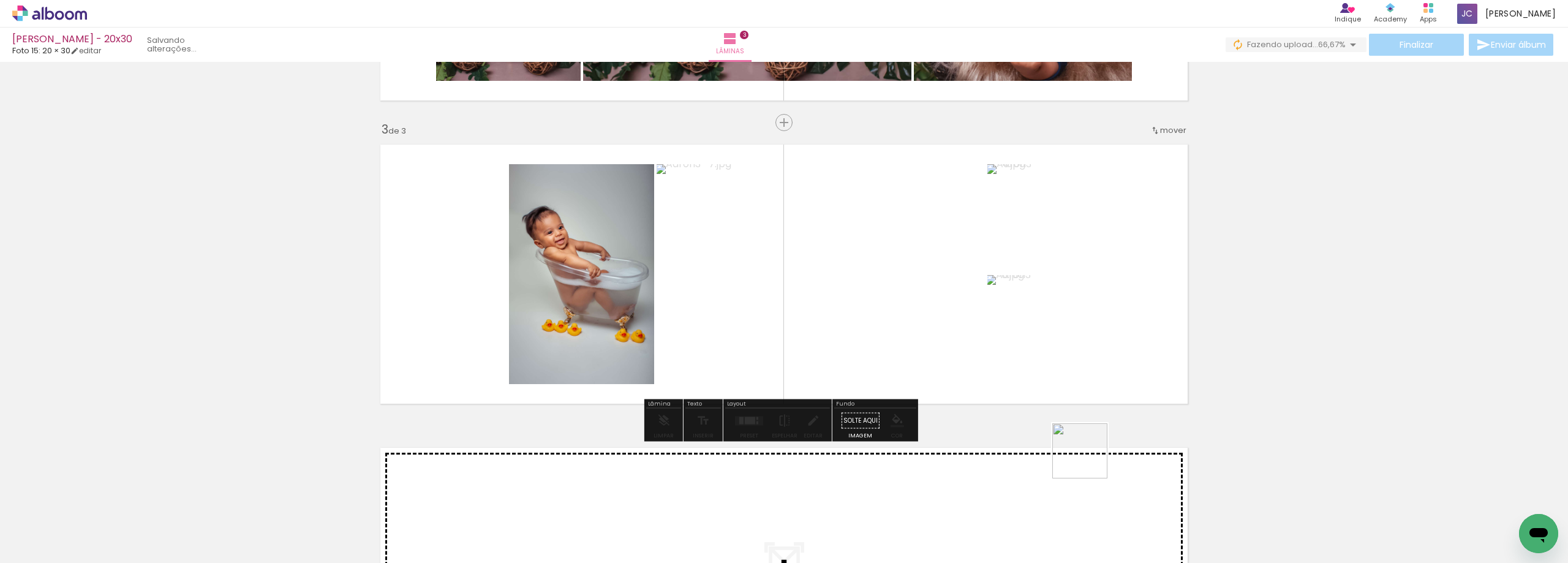
drag, startPoint x: 1091, startPoint y: 529, endPoint x: 1107, endPoint y: 354, distance: 175.7
click at [1107, 354] on quentale-workspace at bounding box center [784, 282] width 1568 height 563
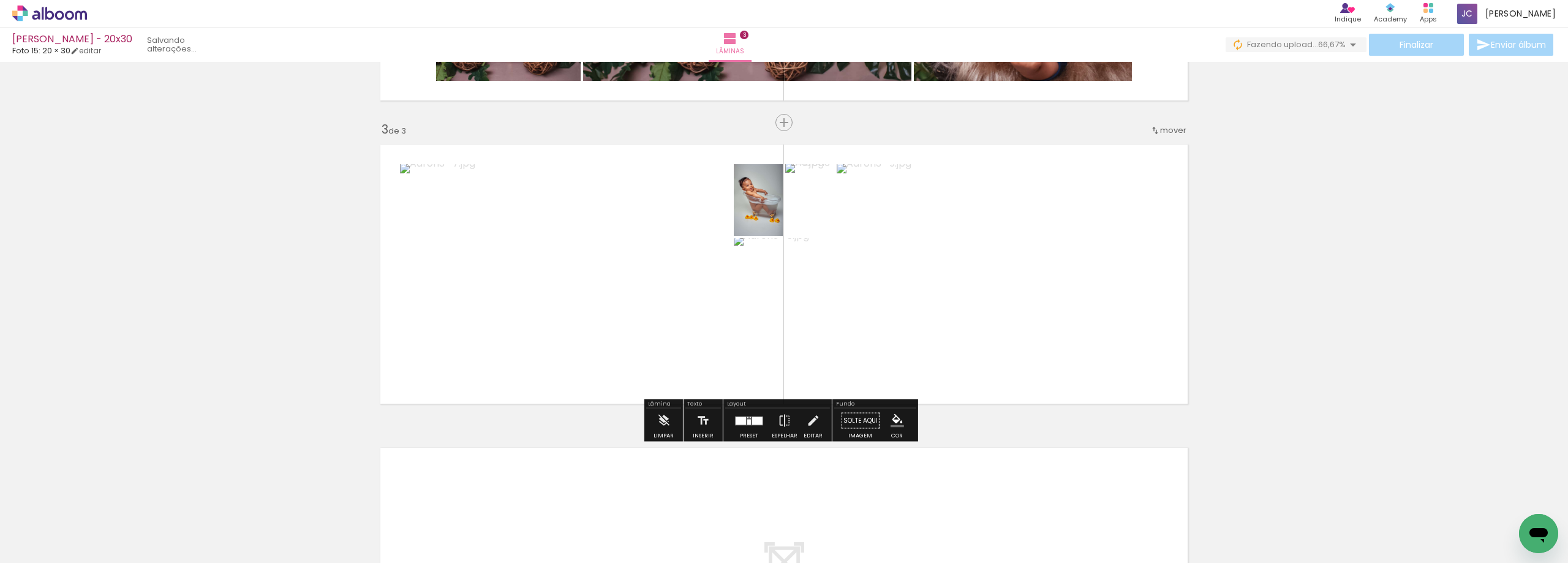
click at [756, 414] on div at bounding box center [749, 420] width 33 height 24
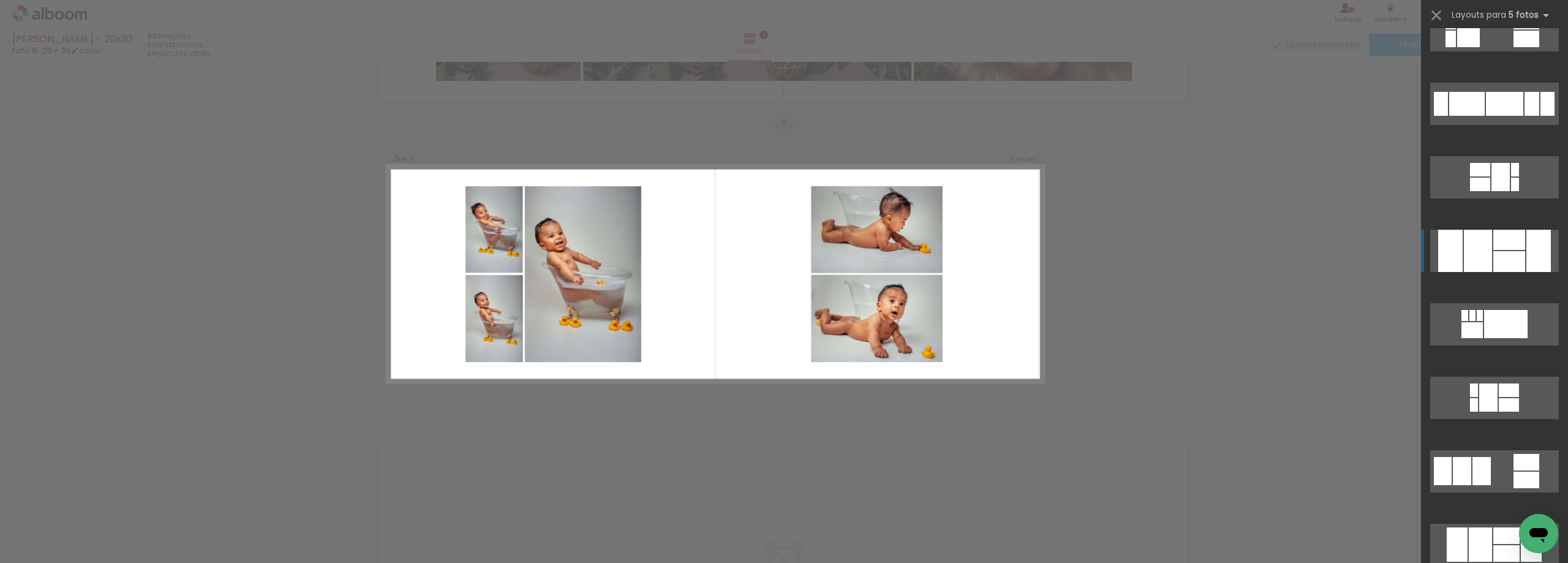
scroll to position [858, 0]
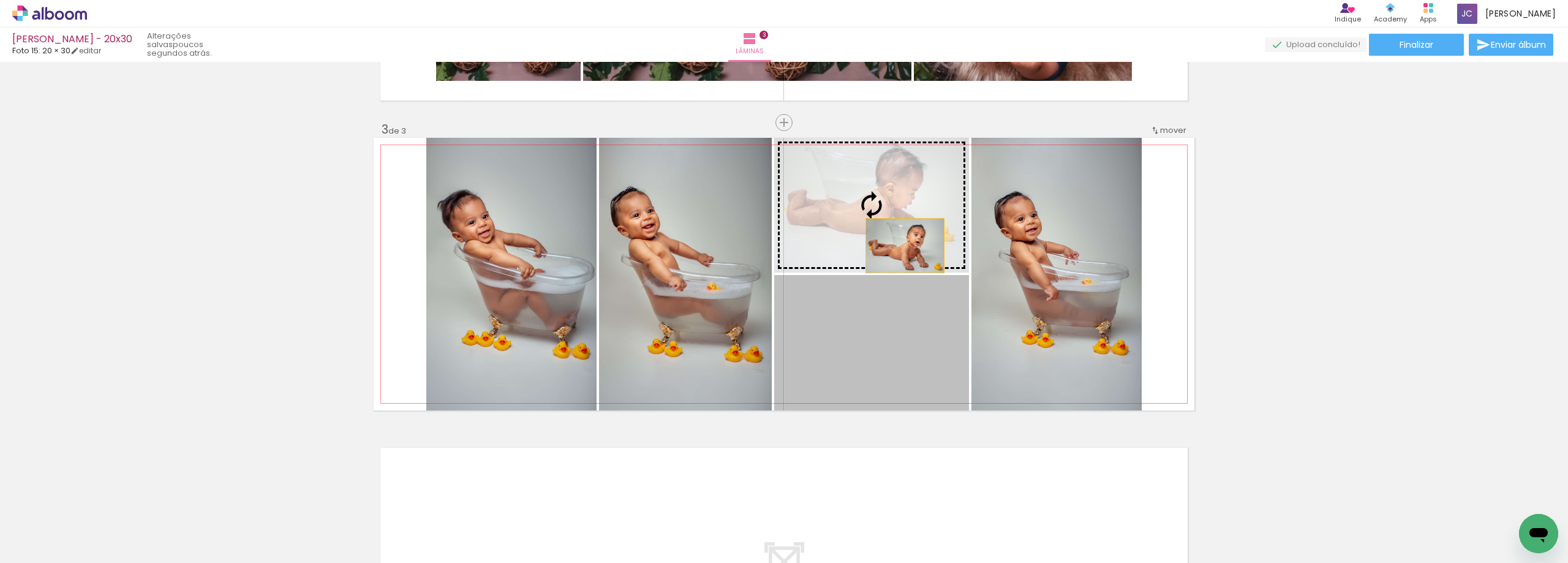
drag, startPoint x: 888, startPoint y: 359, endPoint x: 900, endPoint y: 243, distance: 116.6
click at [0, 0] on slot at bounding box center [0, 0] width 0 height 0
